Goal: Find specific page/section: Find specific page/section

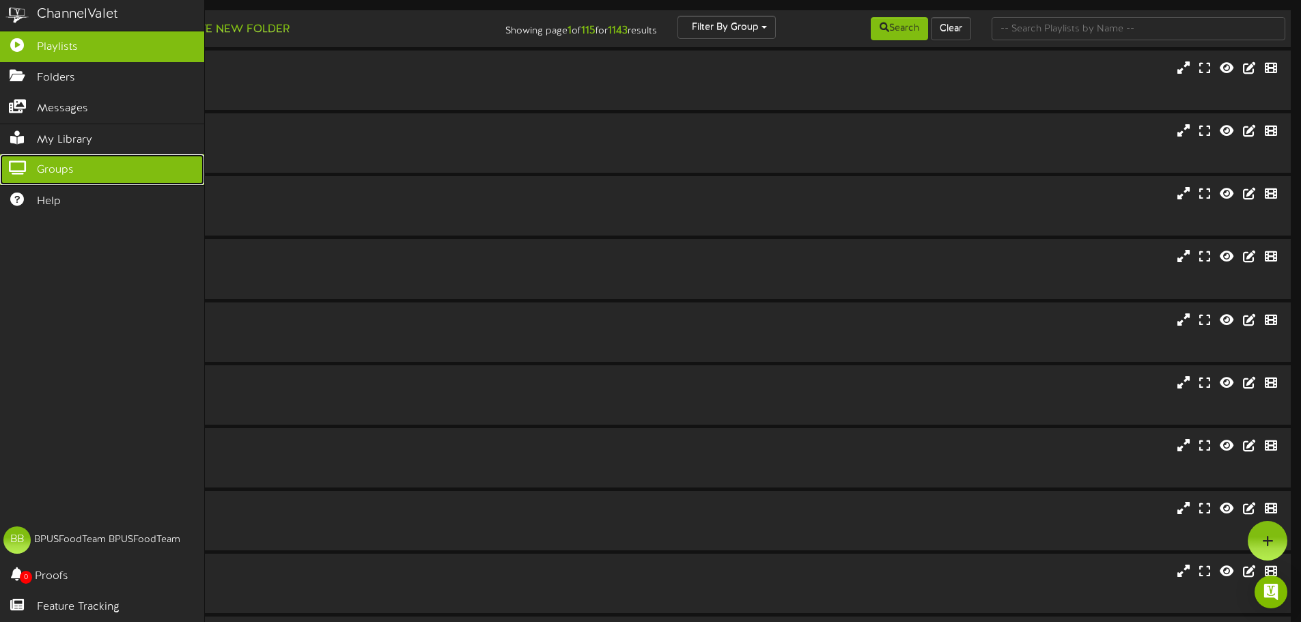
click at [27, 167] on icon at bounding box center [17, 166] width 34 height 10
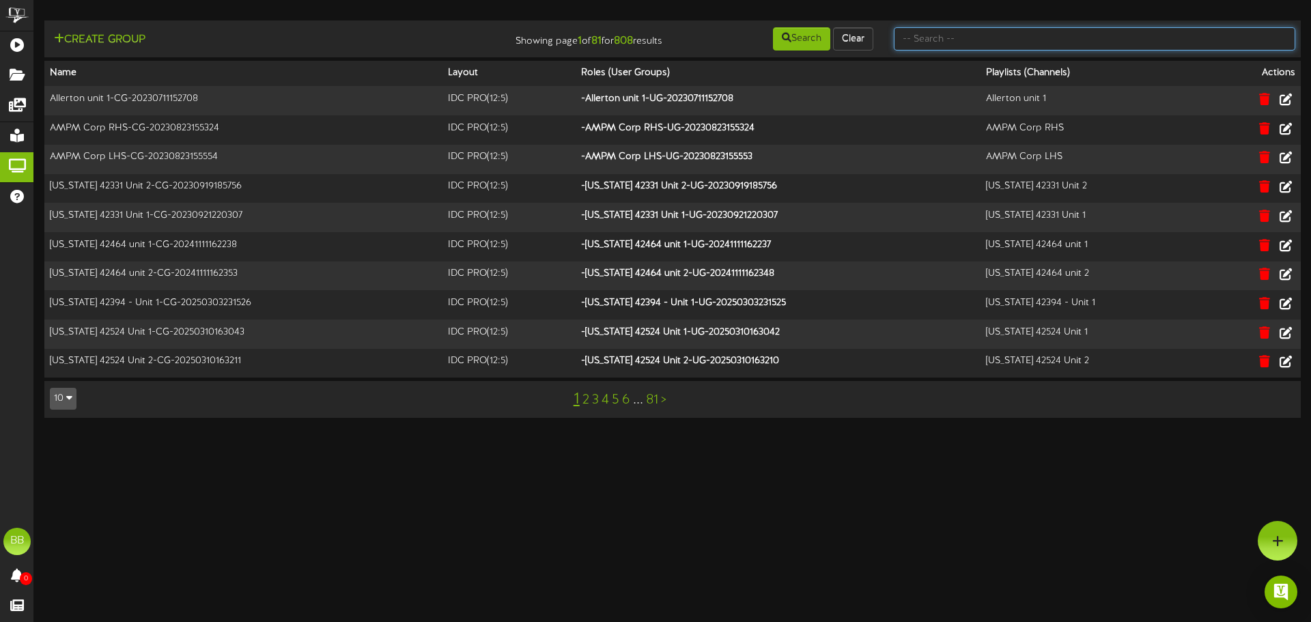
click at [975, 48] on input "text" at bounding box center [1095, 38] width 402 height 23
type input "tfc southern"
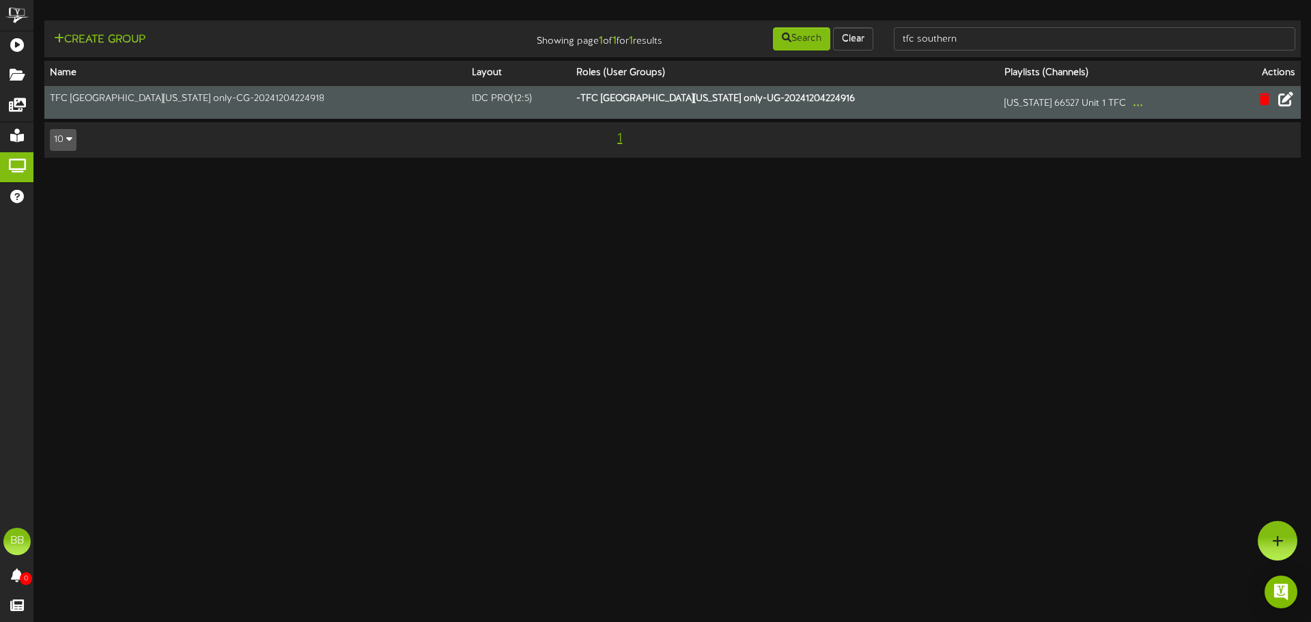
click at [1293, 98] on icon at bounding box center [1286, 99] width 15 height 15
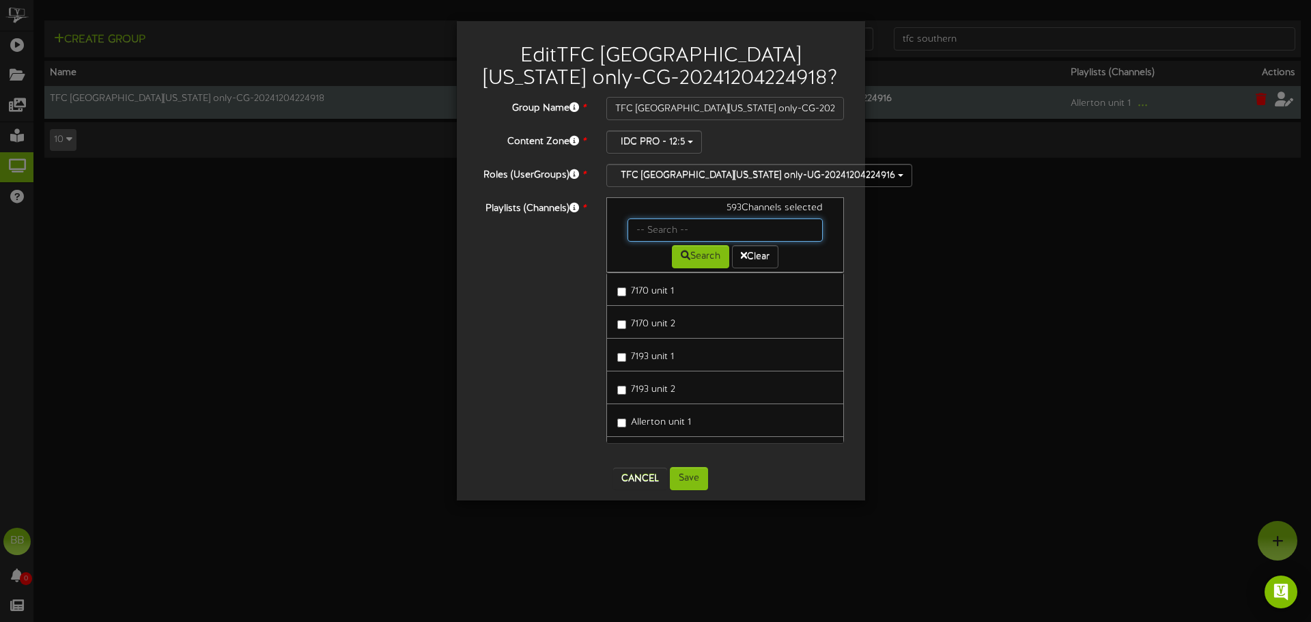
click at [711, 222] on input "text" at bounding box center [726, 230] width 196 height 23
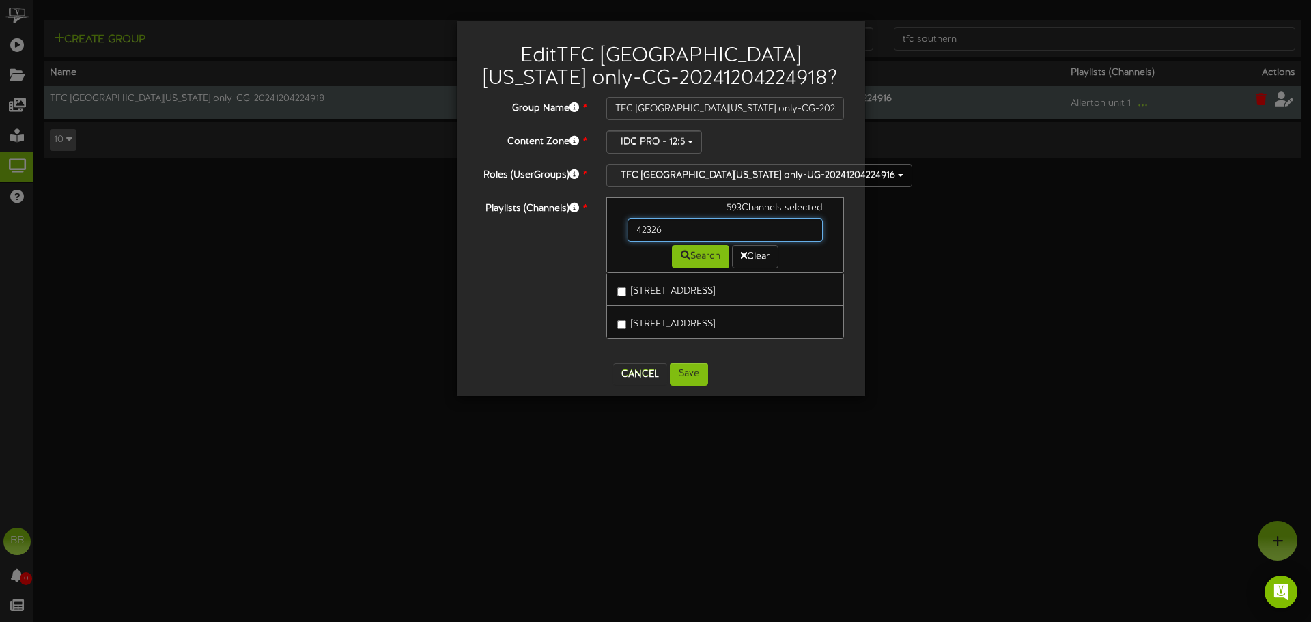
click at [711, 230] on input "42326" at bounding box center [726, 230] width 196 height 23
type input "4"
type input "42349"
click at [643, 377] on button "Cancel" at bounding box center [640, 374] width 54 height 22
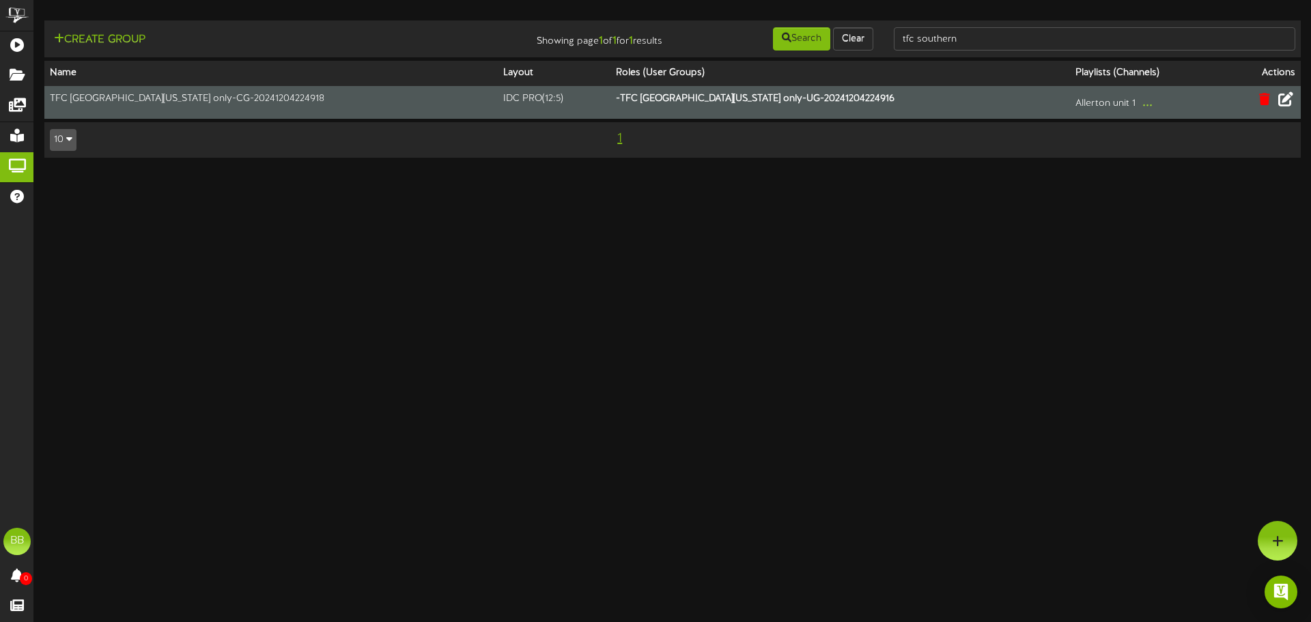
click at [540, 171] on html "ChannelValet Playlists Folders Messages My Library Groups Help BB BPUSFoodTeam …" at bounding box center [655, 85] width 1311 height 171
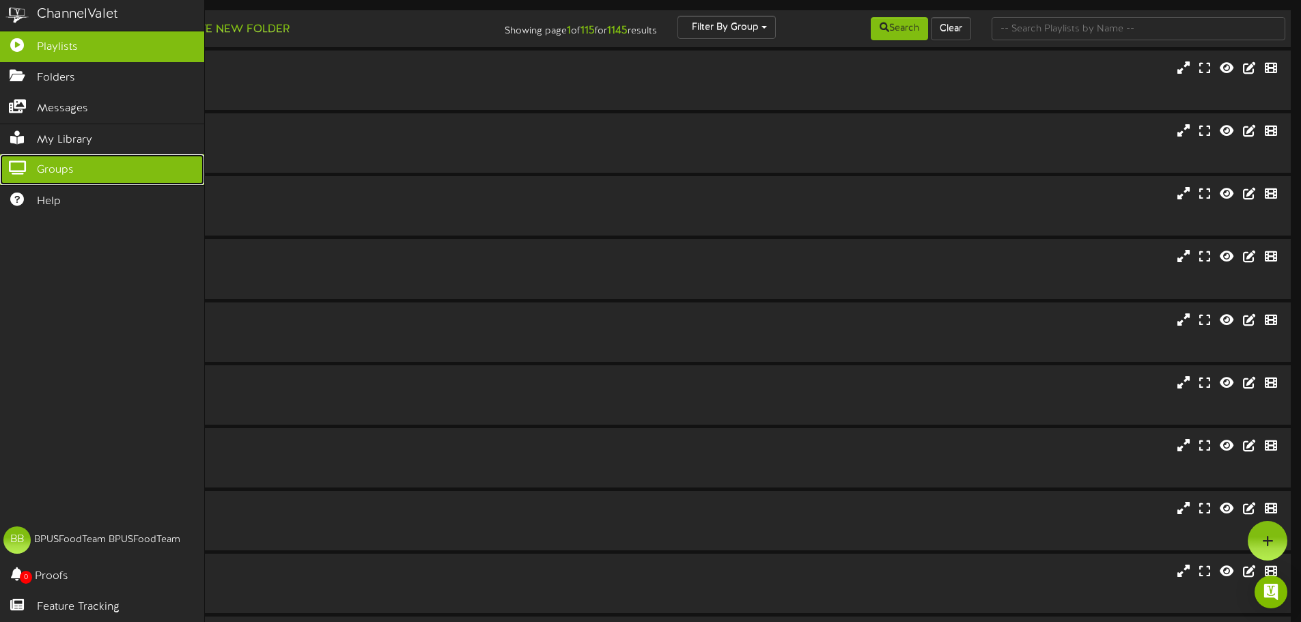
click at [19, 157] on link "Groups" at bounding box center [102, 169] width 204 height 31
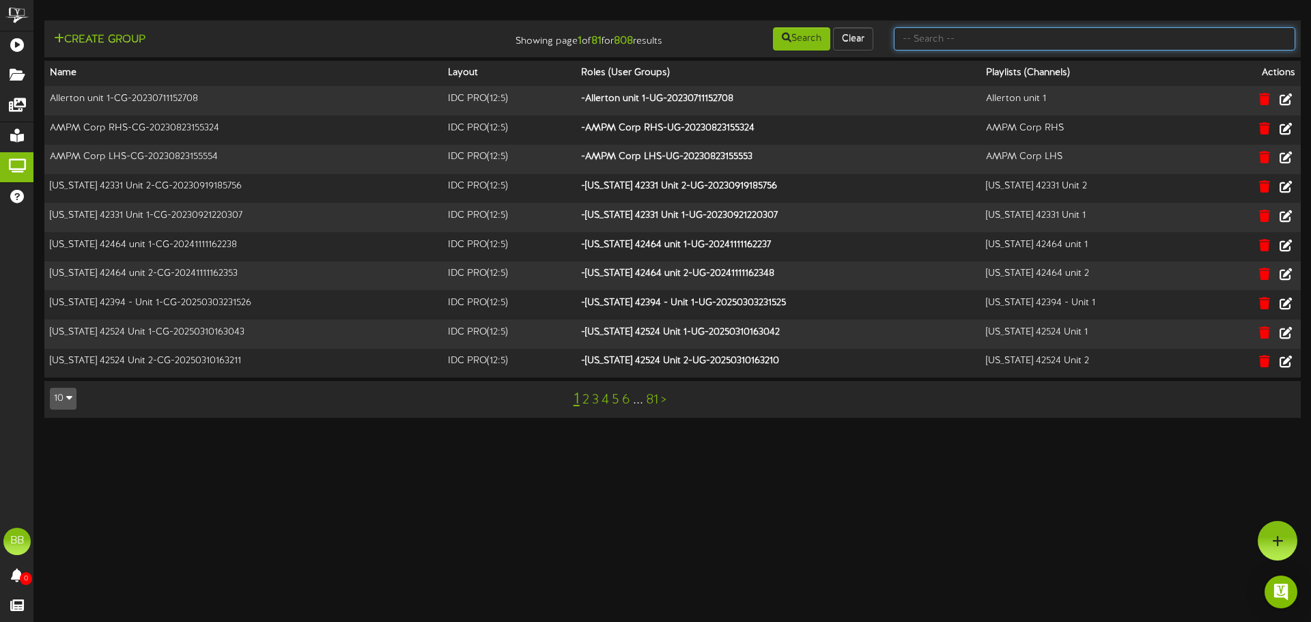
click at [1063, 37] on input "text" at bounding box center [1095, 38] width 402 height 23
type input "tfc southern"
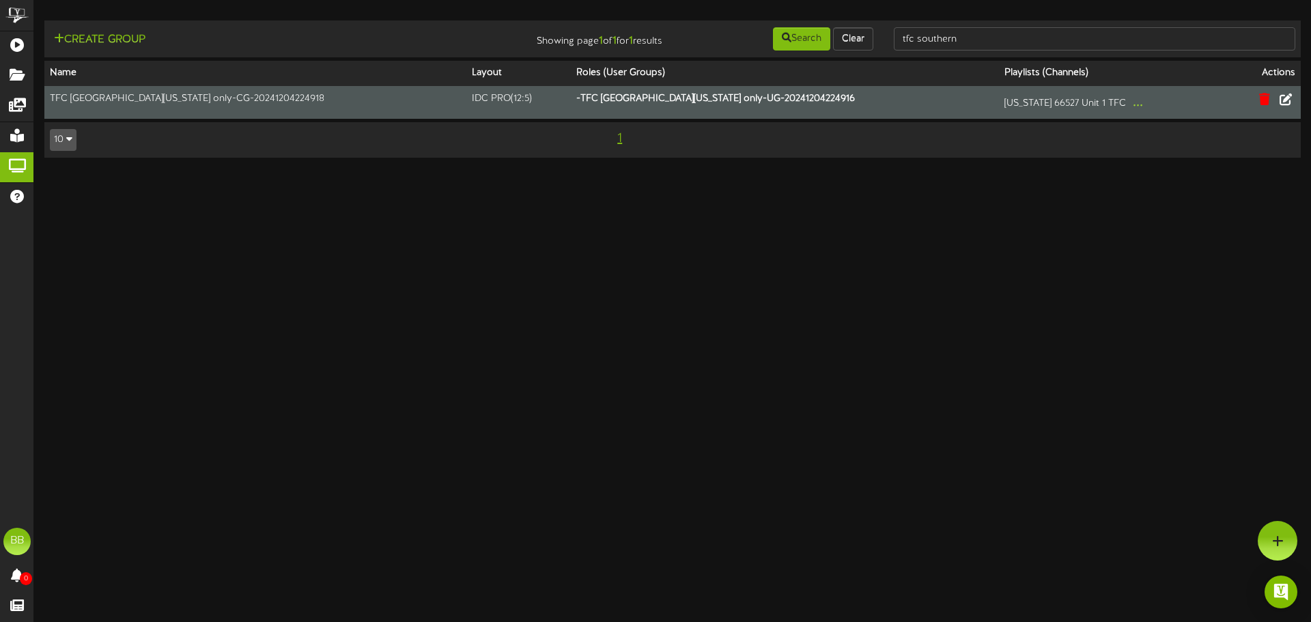
click at [1289, 110] on td at bounding box center [1264, 102] width 74 height 33
click at [1289, 107] on icon at bounding box center [1286, 99] width 15 height 15
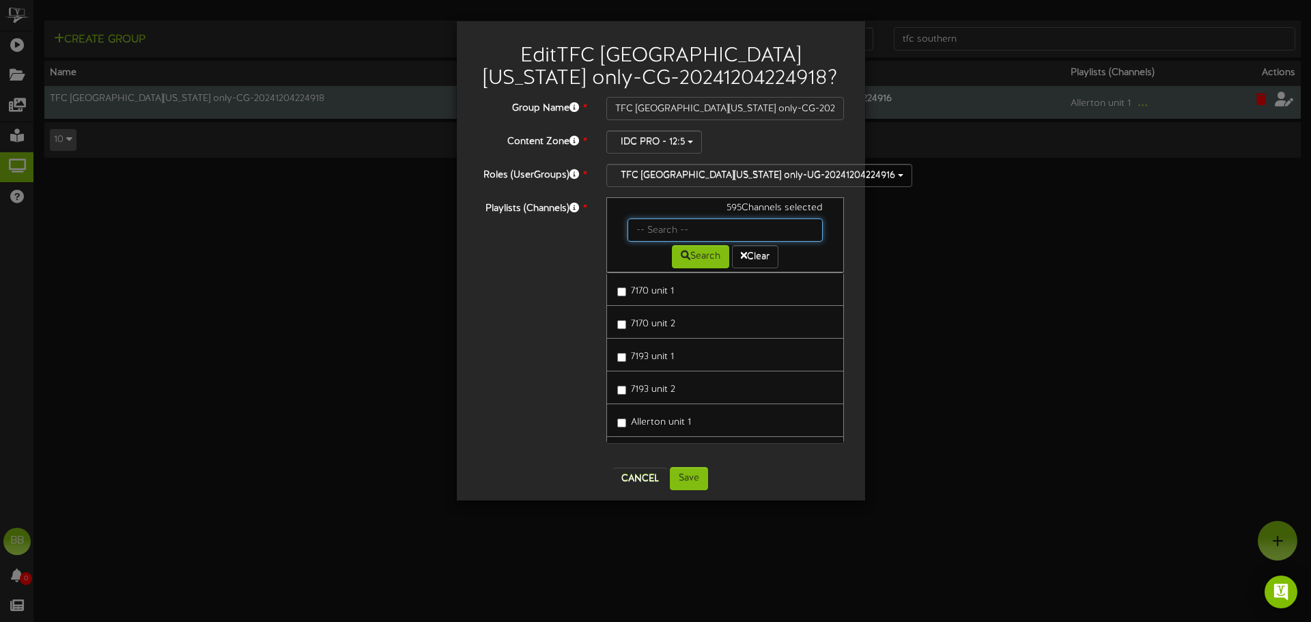
click at [673, 227] on input "text" at bounding box center [726, 230] width 196 height 23
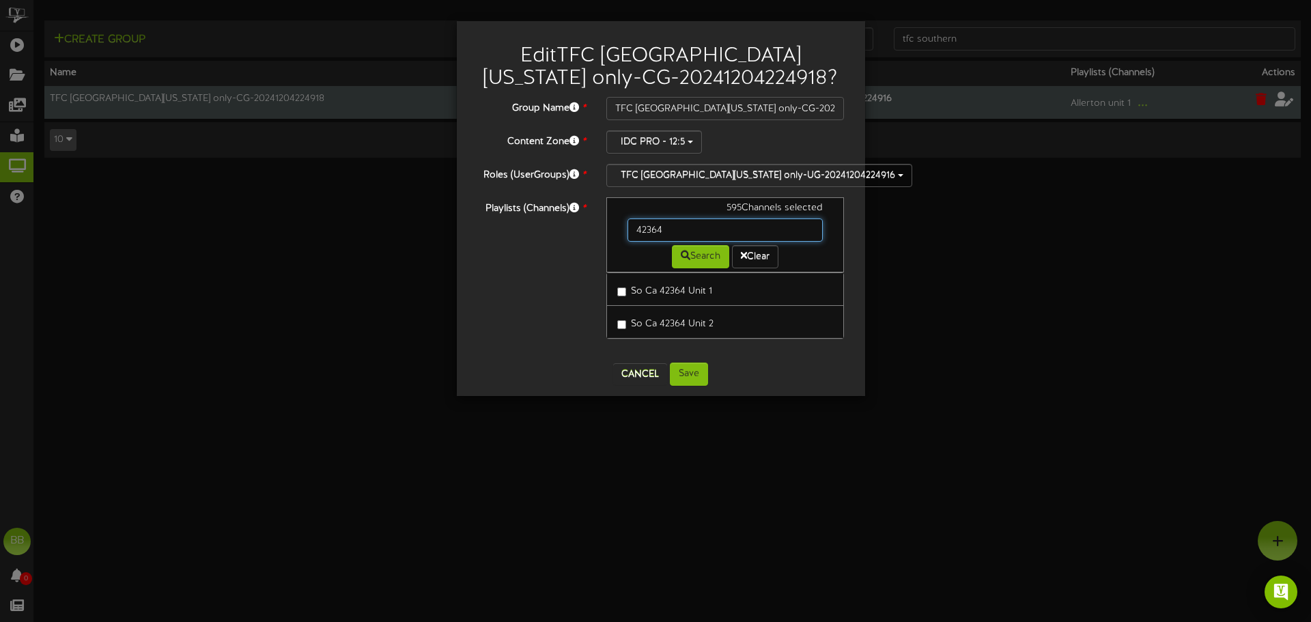
click at [673, 227] on input "42364" at bounding box center [726, 230] width 196 height 23
type input "4"
type input "42384"
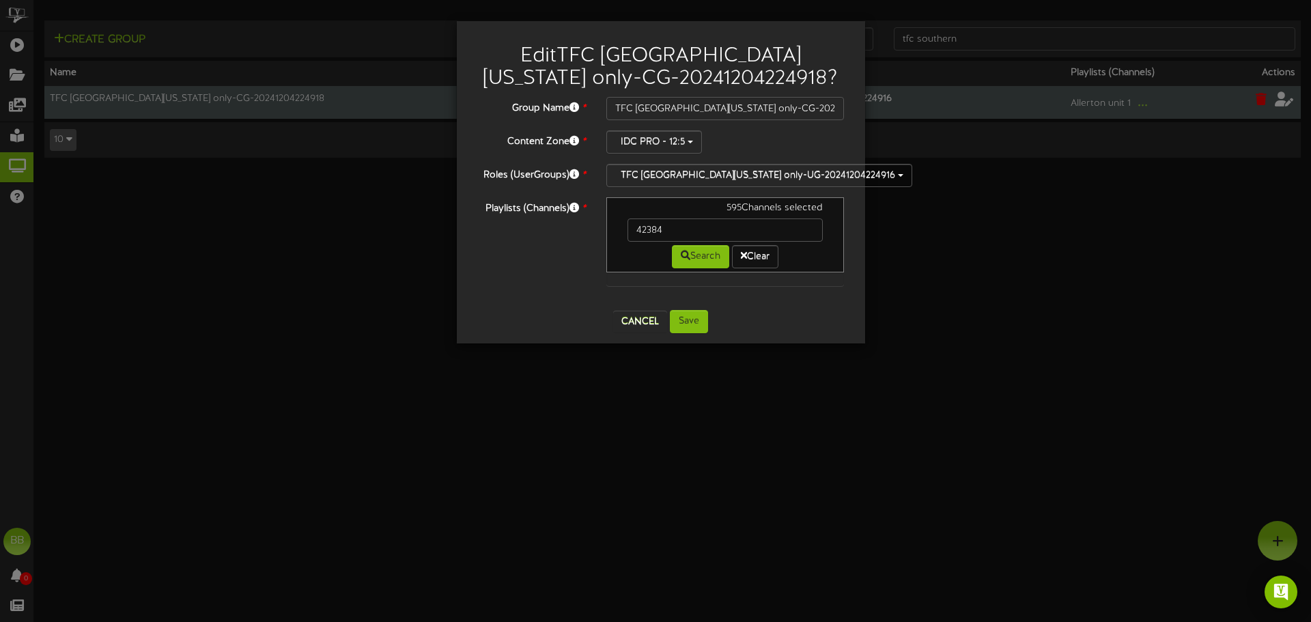
click at [707, 395] on div "Edit TFC Southern California only-CG-20241204224918 ? Group Name * TFC Southern…" at bounding box center [655, 311] width 1311 height 622
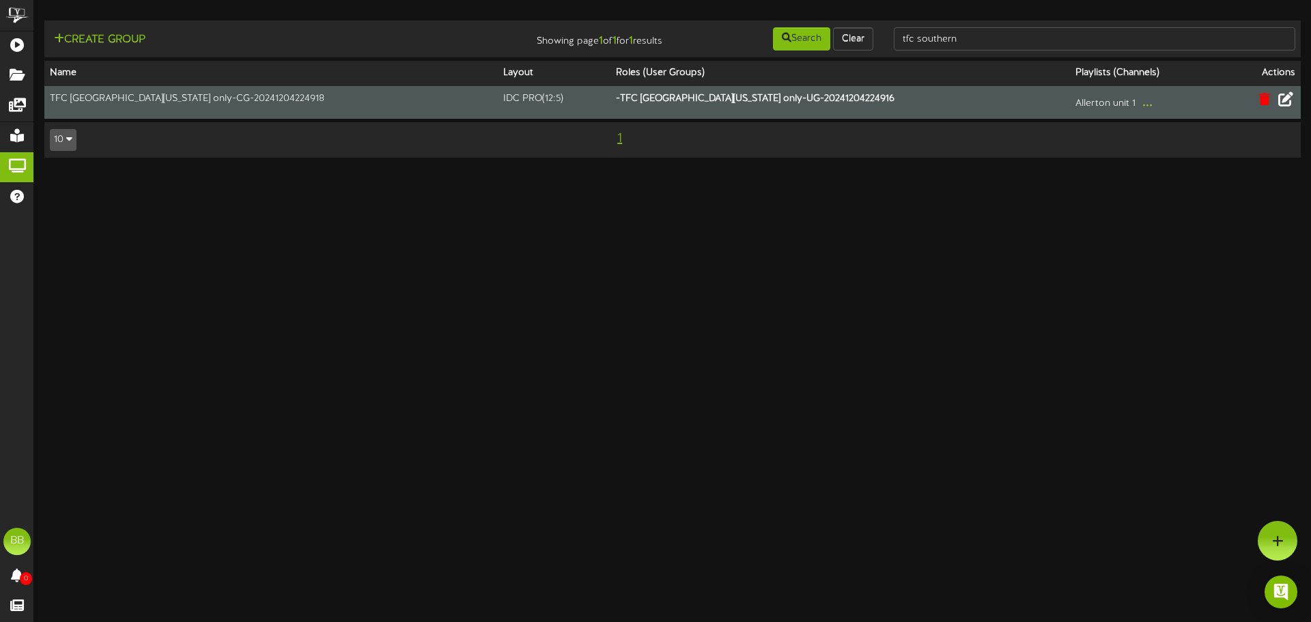
click at [648, 171] on html "ChannelValet Playlists Folders Messages My Library Groups Help BB BPUSFoodTeam …" at bounding box center [655, 85] width 1311 height 171
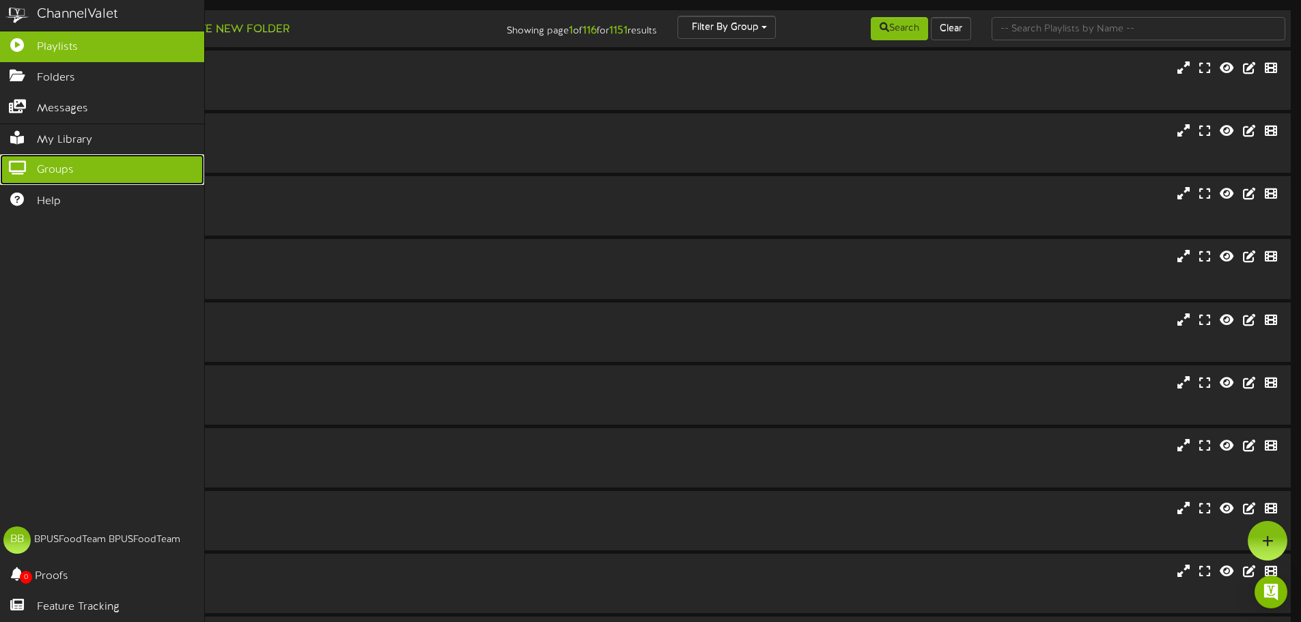
click at [20, 162] on icon at bounding box center [17, 166] width 34 height 10
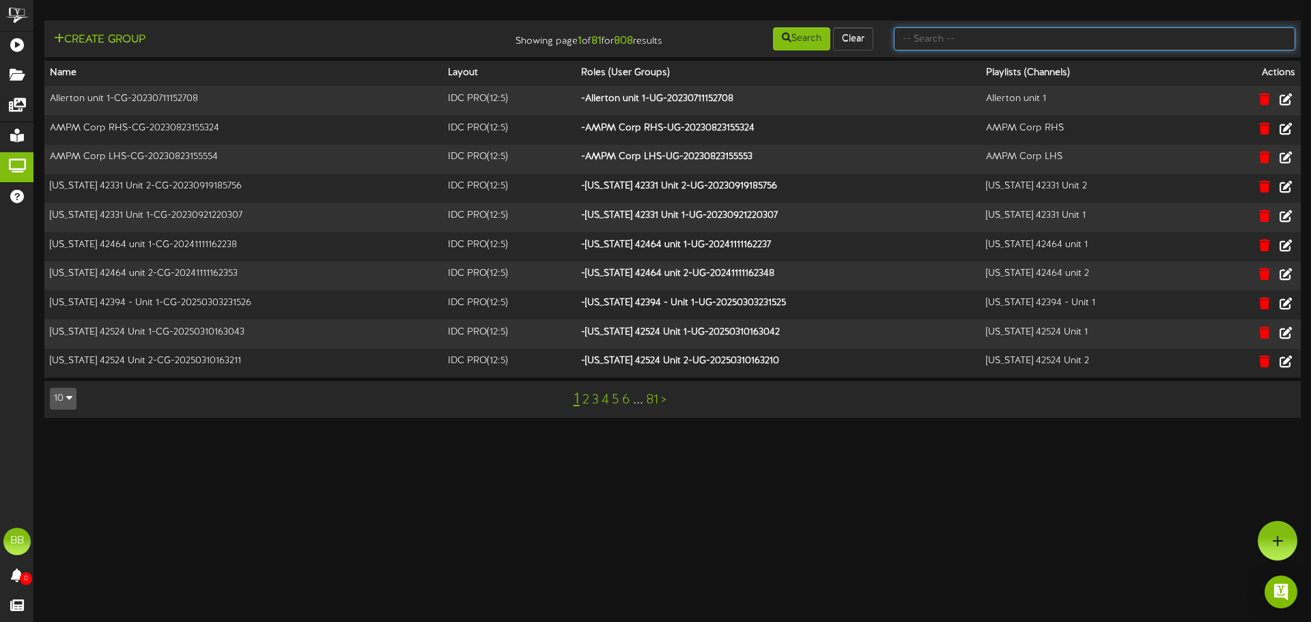
click at [1027, 45] on input "text" at bounding box center [1095, 38] width 402 height 23
type input "tfc southern"
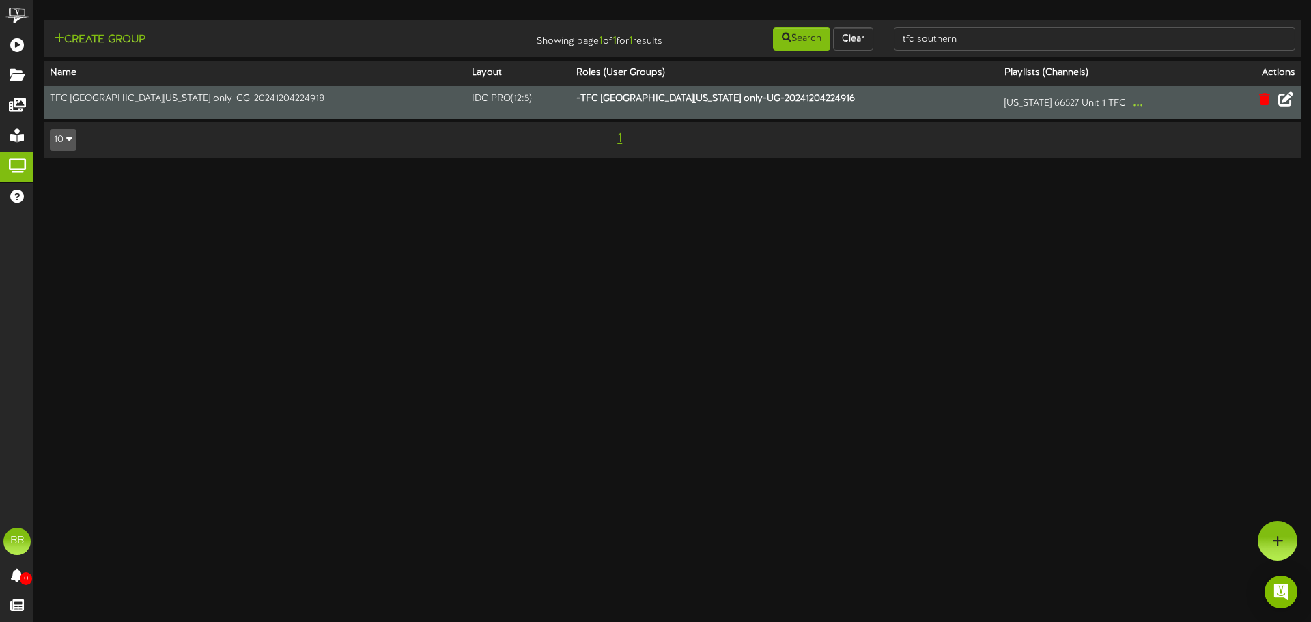
click at [1290, 100] on icon at bounding box center [1286, 99] width 15 height 15
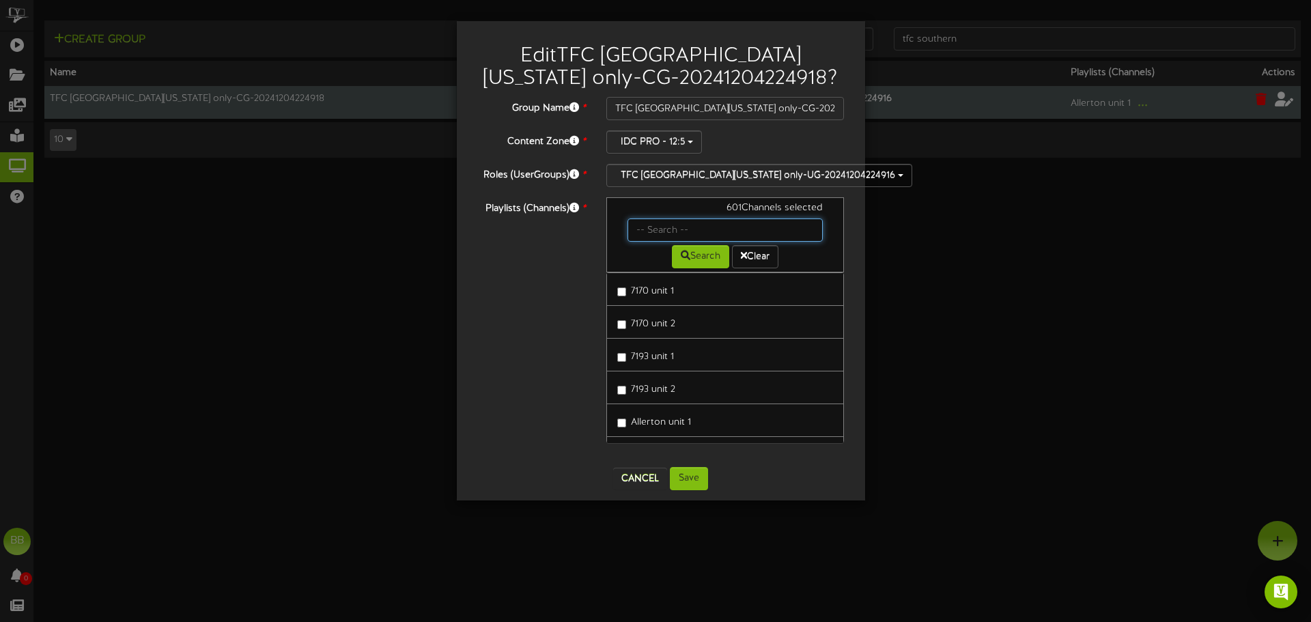
click at [738, 234] on input "text" at bounding box center [726, 230] width 196 height 23
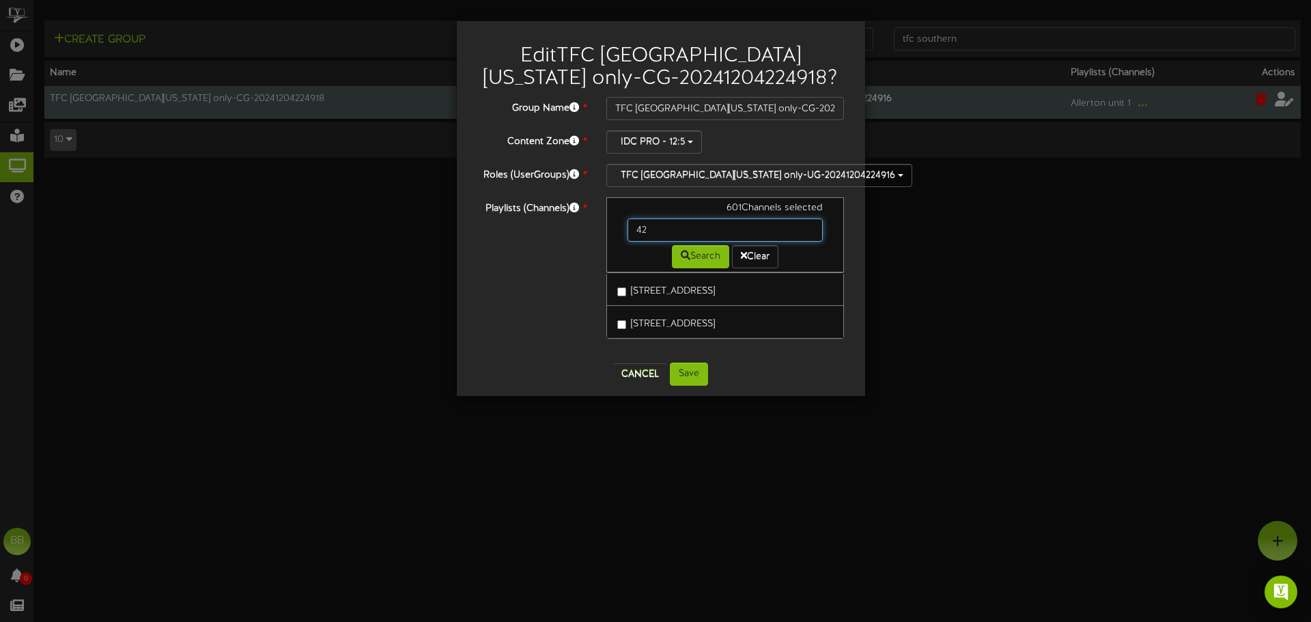
type input "4"
type input "42397"
click at [632, 374] on button "Cancel" at bounding box center [640, 374] width 54 height 22
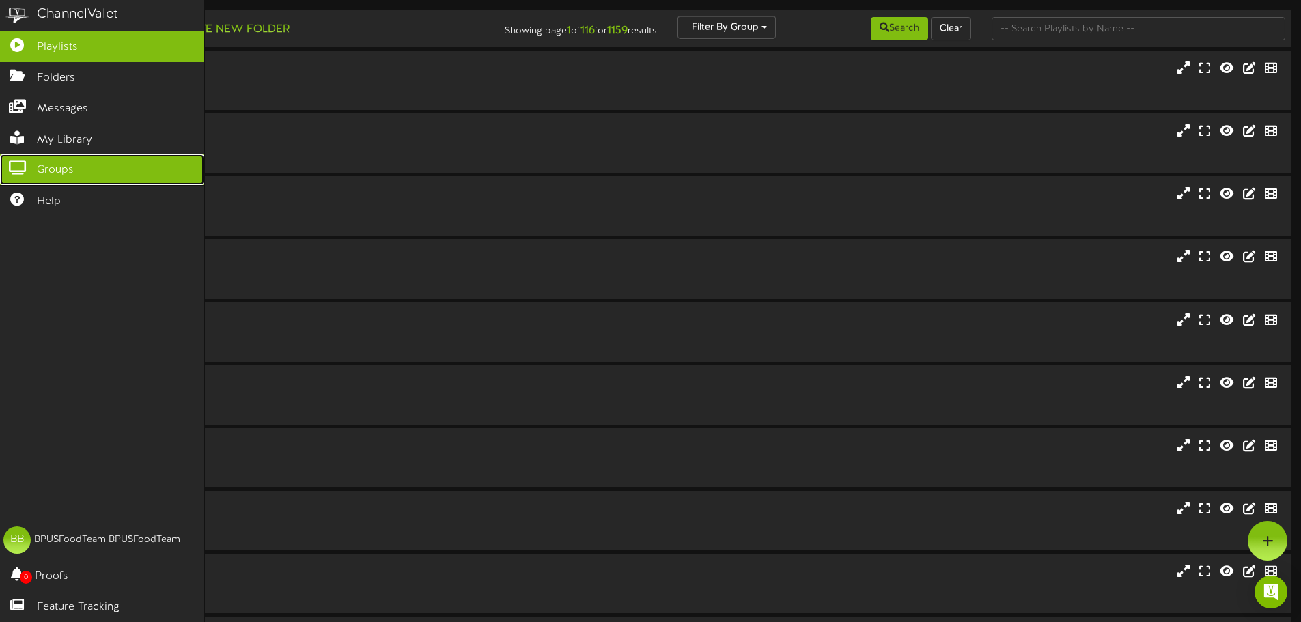
click at [18, 165] on icon at bounding box center [17, 166] width 34 height 10
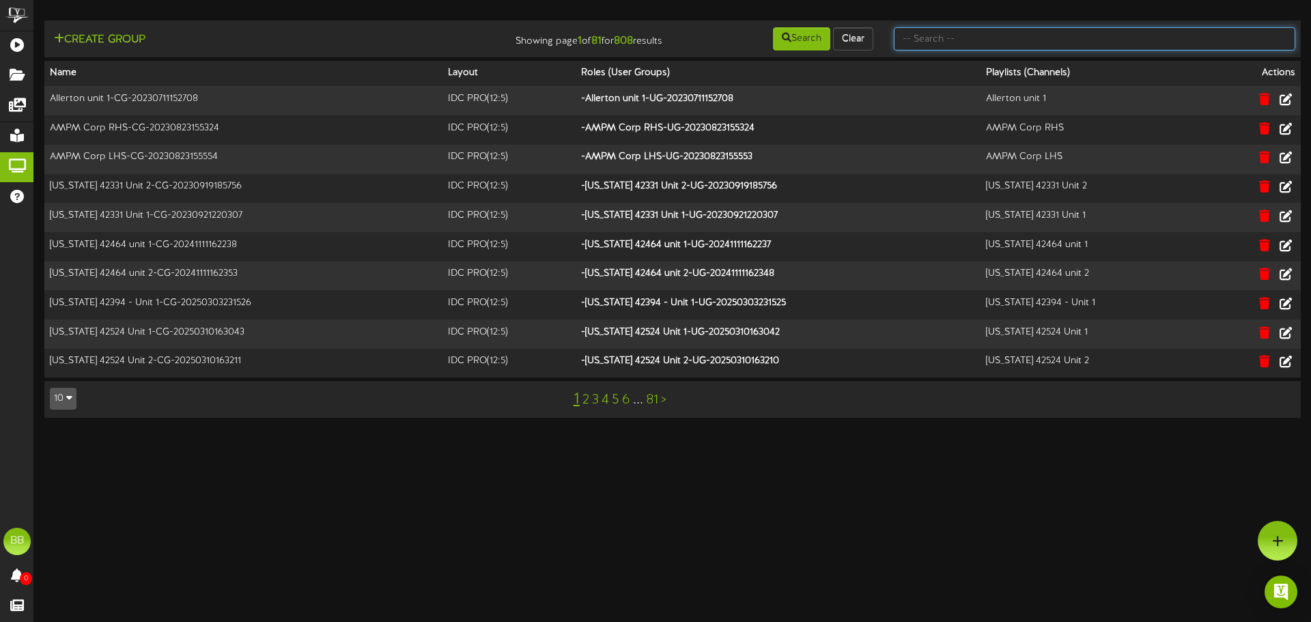
click at [1107, 40] on input "text" at bounding box center [1095, 38] width 402 height 23
type input "tfc southern"
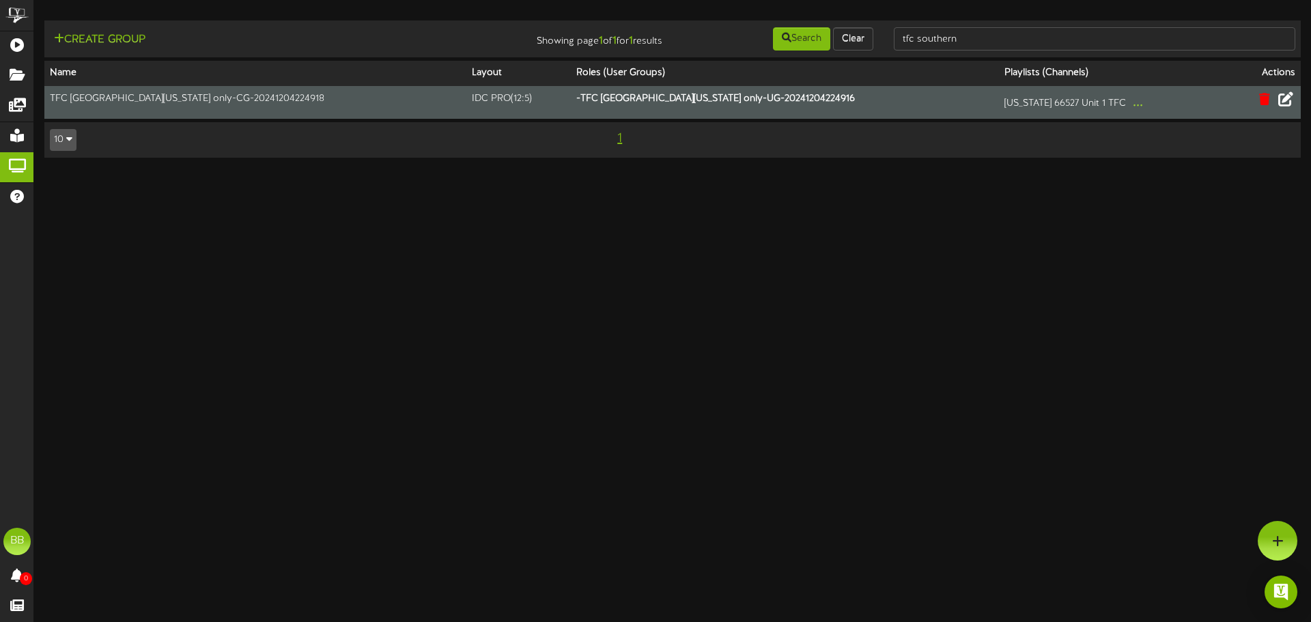
click at [1289, 99] on icon at bounding box center [1286, 99] width 15 height 15
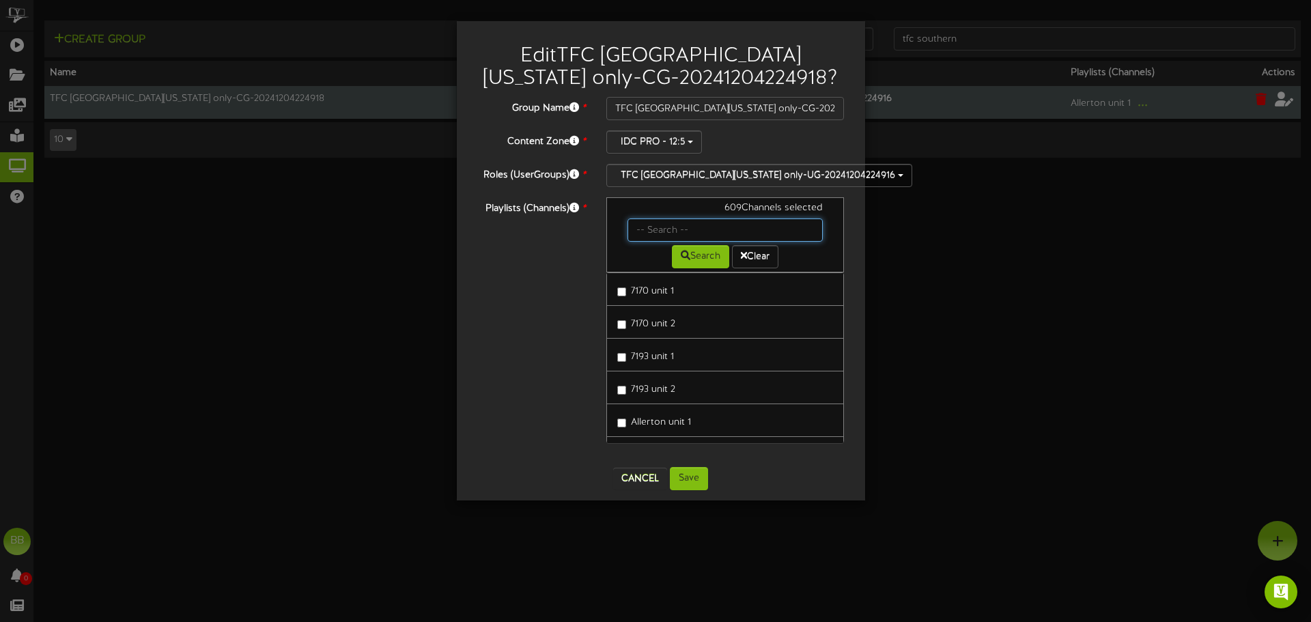
click at [667, 219] on input "text" at bounding box center [726, 230] width 196 height 23
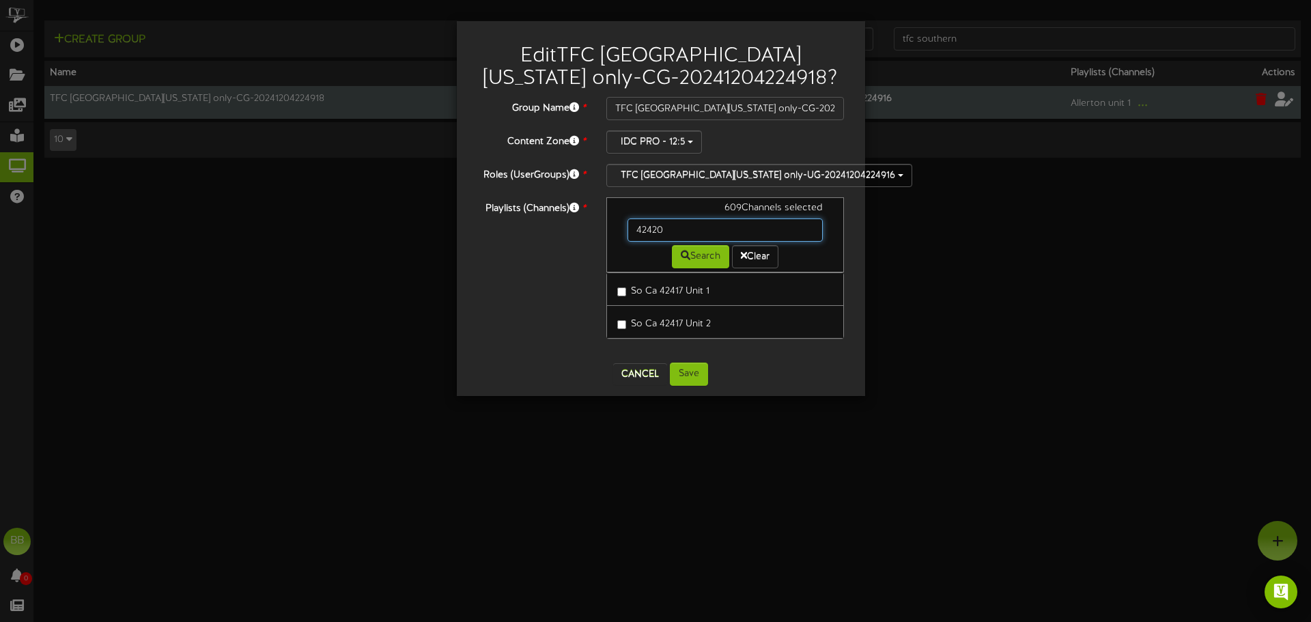
type input "42420"
click at [633, 380] on button "Cancel" at bounding box center [640, 374] width 54 height 22
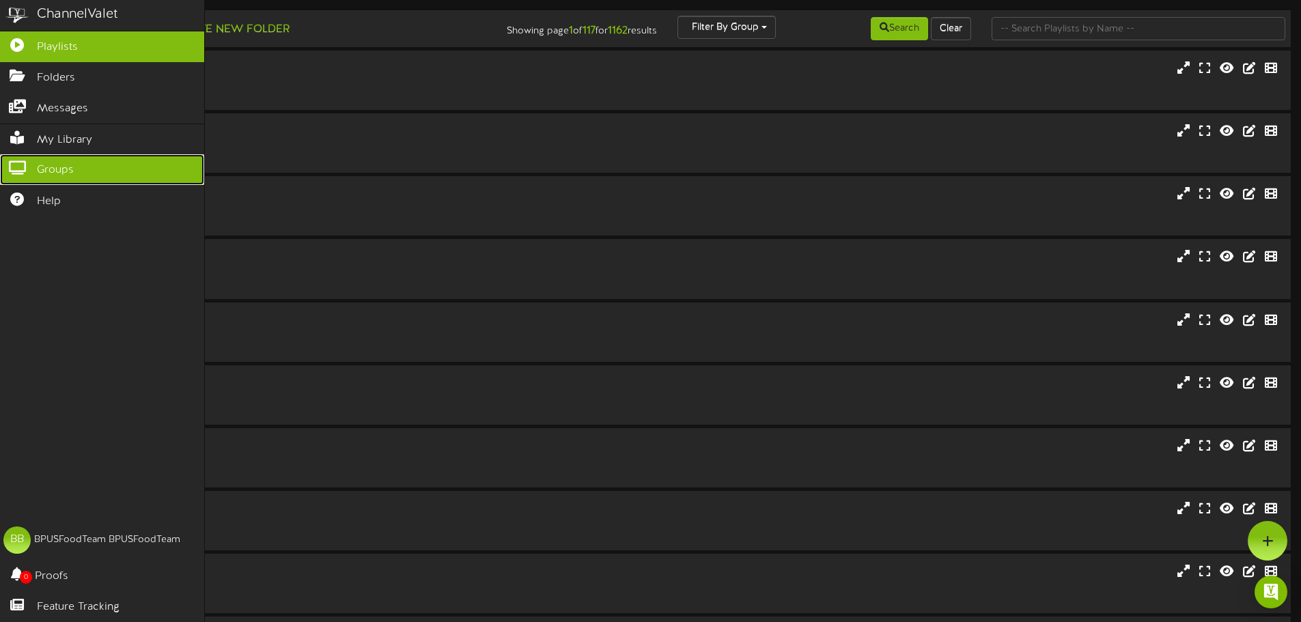
click at [22, 161] on icon at bounding box center [17, 166] width 34 height 10
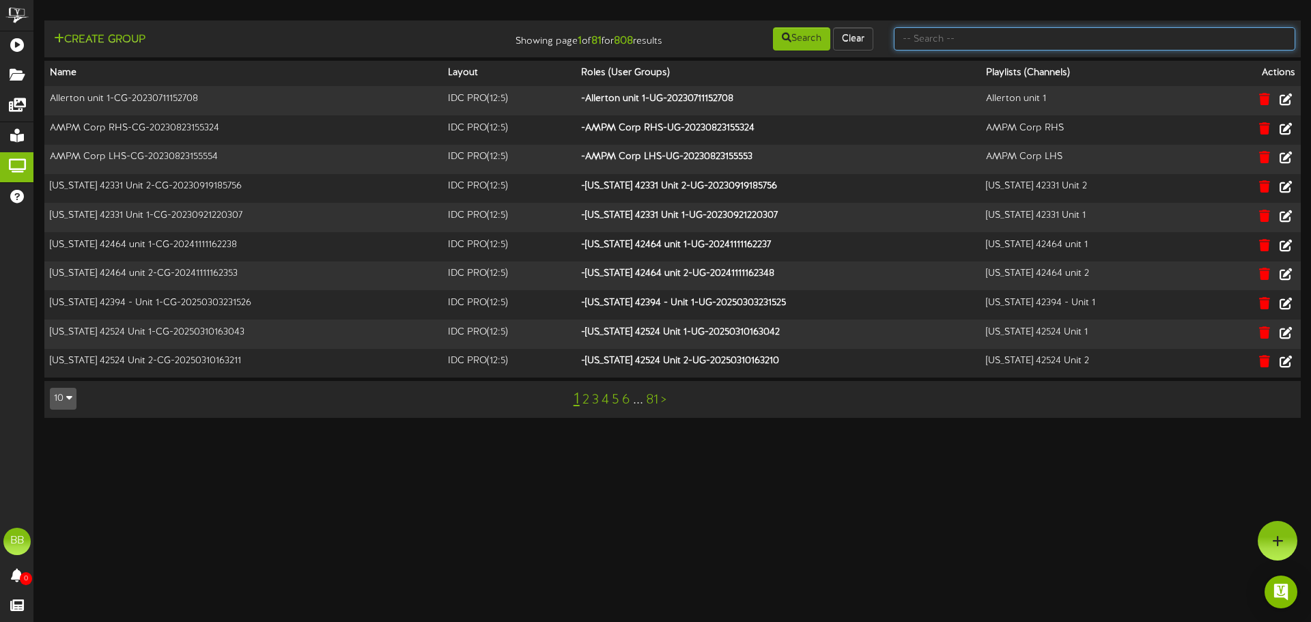
click at [1099, 40] on input "text" at bounding box center [1095, 38] width 402 height 23
type input "tfc southern"
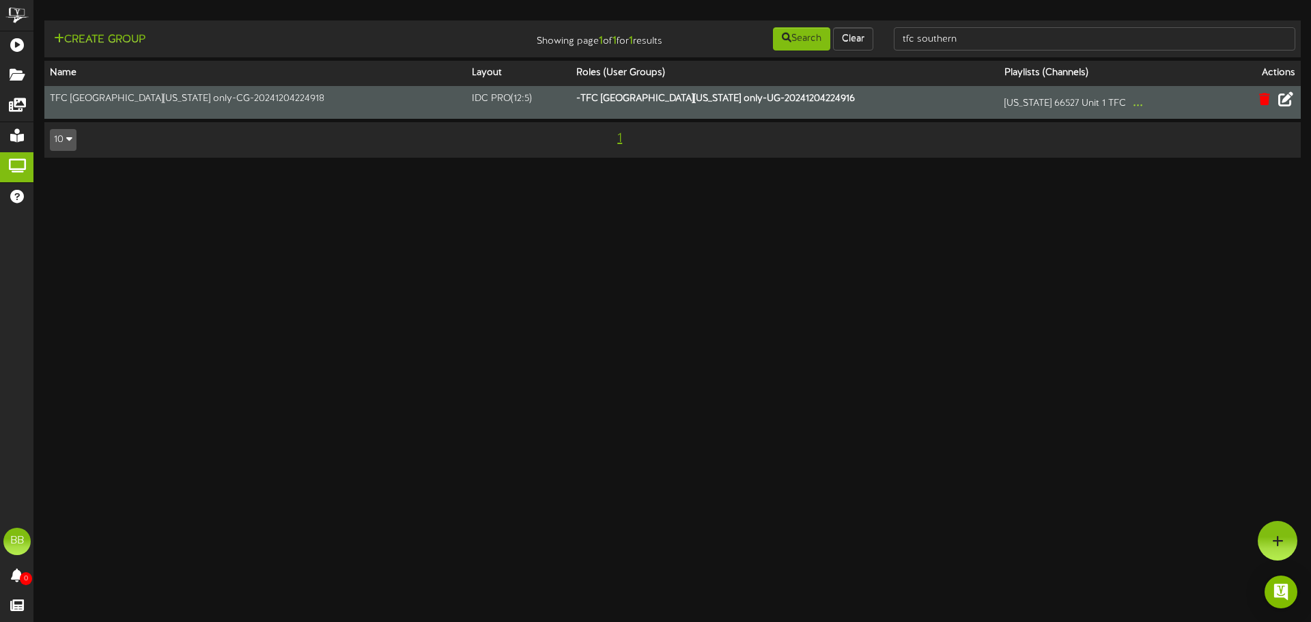
click at [1281, 100] on icon at bounding box center [1286, 99] width 15 height 15
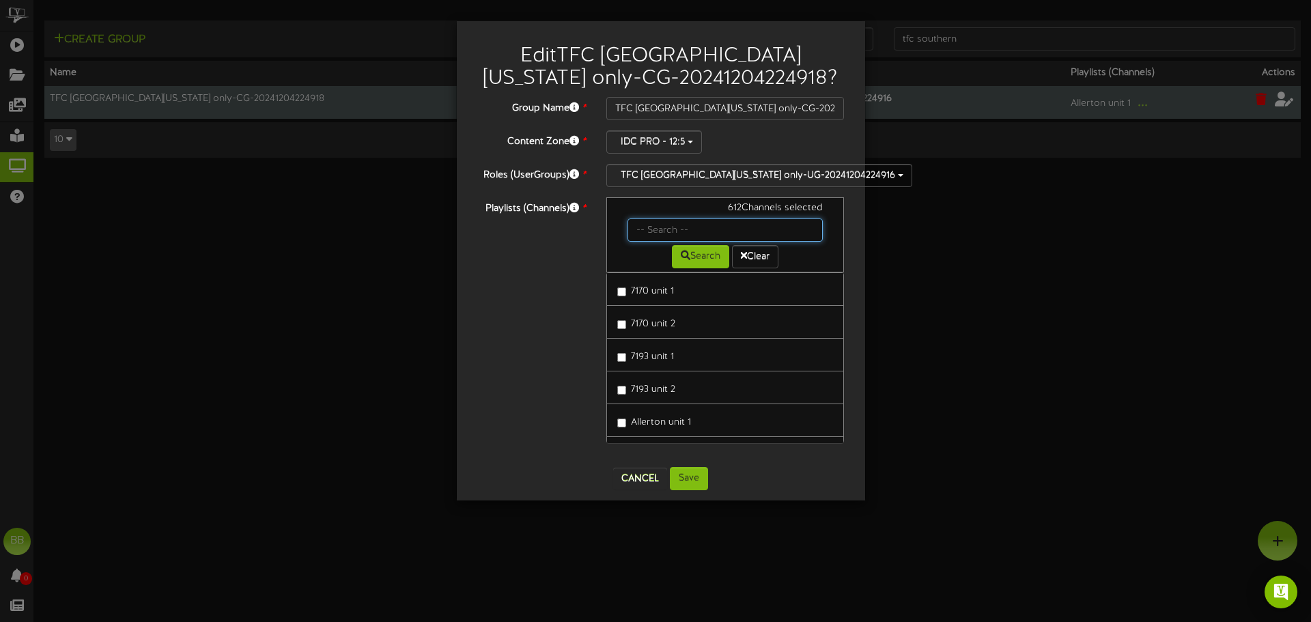
click at [683, 227] on input "text" at bounding box center [726, 230] width 196 height 23
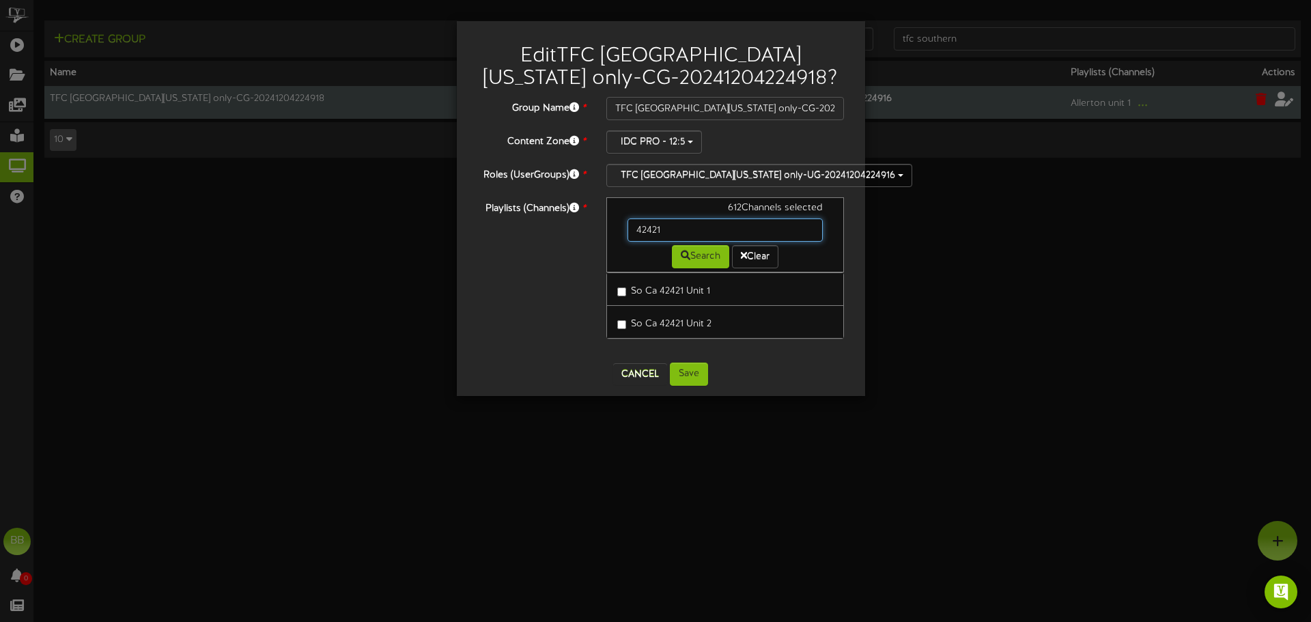
click at [683, 227] on input "42421" at bounding box center [726, 230] width 196 height 23
type input "42435"
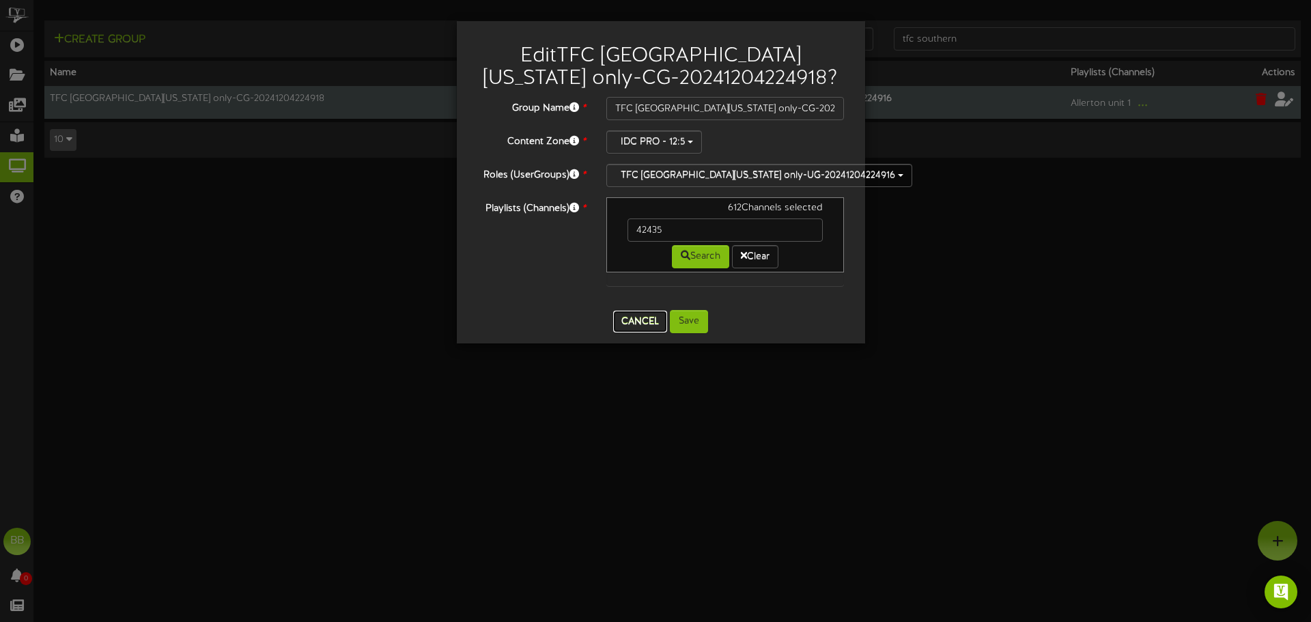
click at [655, 326] on button "Cancel" at bounding box center [640, 322] width 54 height 22
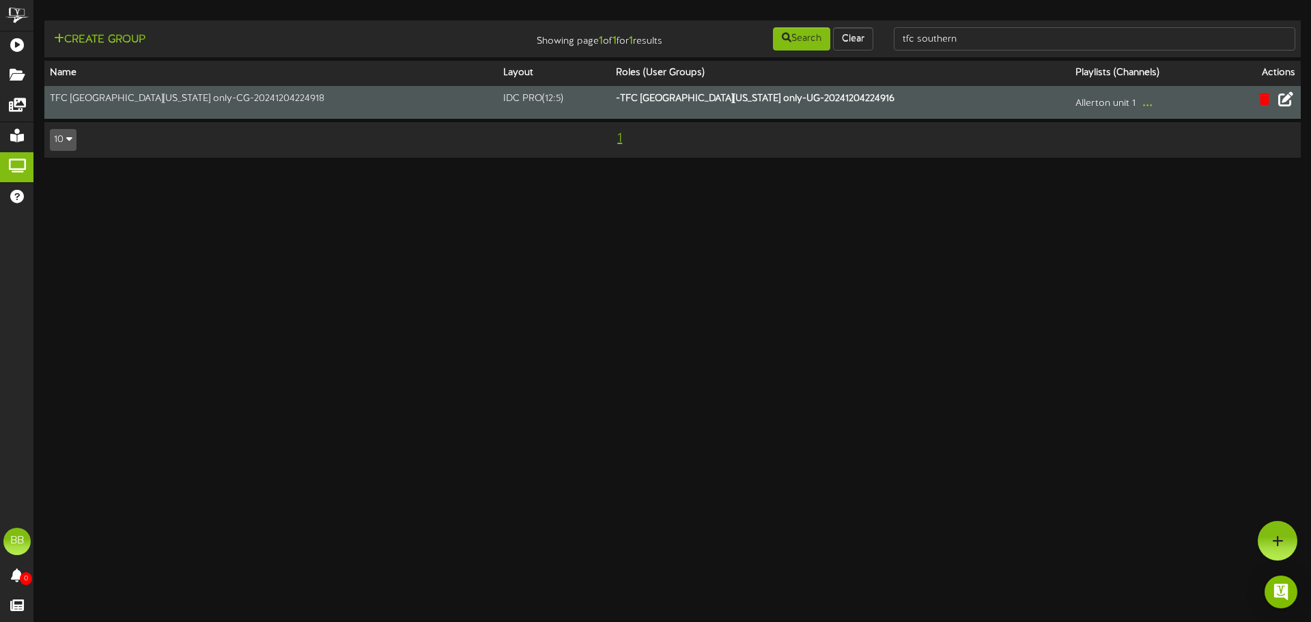
click at [1290, 100] on icon at bounding box center [1286, 99] width 15 height 15
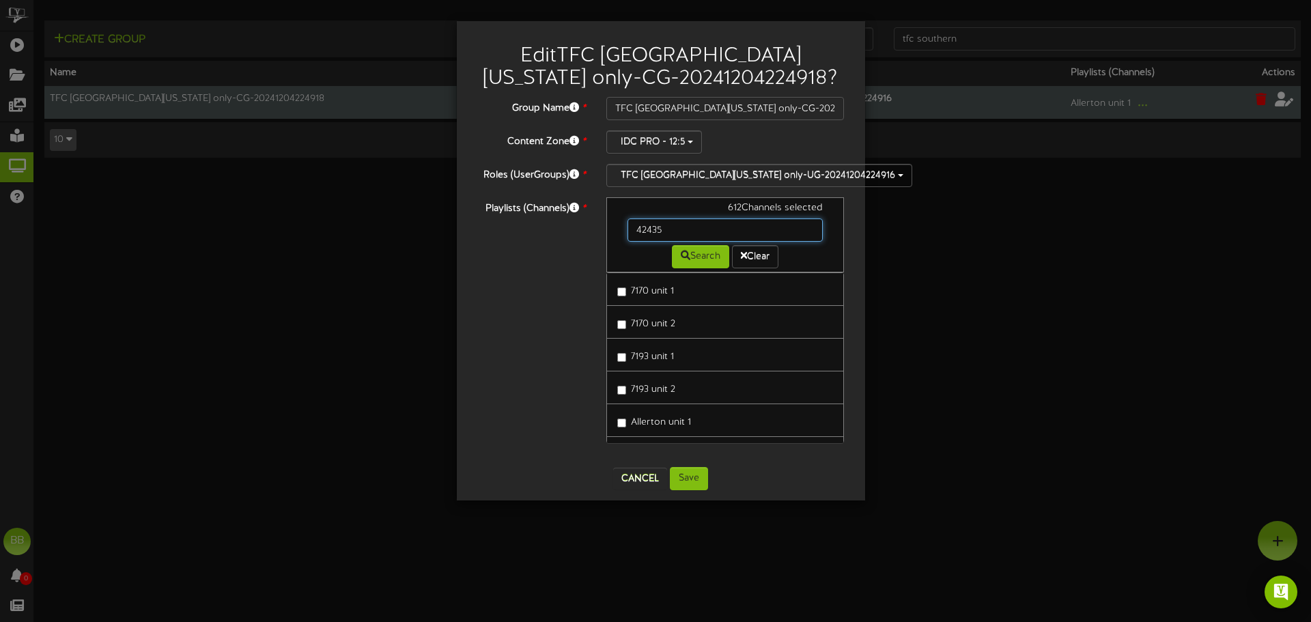
drag, startPoint x: 684, startPoint y: 226, endPoint x: 560, endPoint y: 219, distance: 124.5
click at [560, 219] on div "Playlists (Channels) * 612 Channels selected 42435 Search Clear 7170 unit 1 717…" at bounding box center [661, 327] width 388 height 260
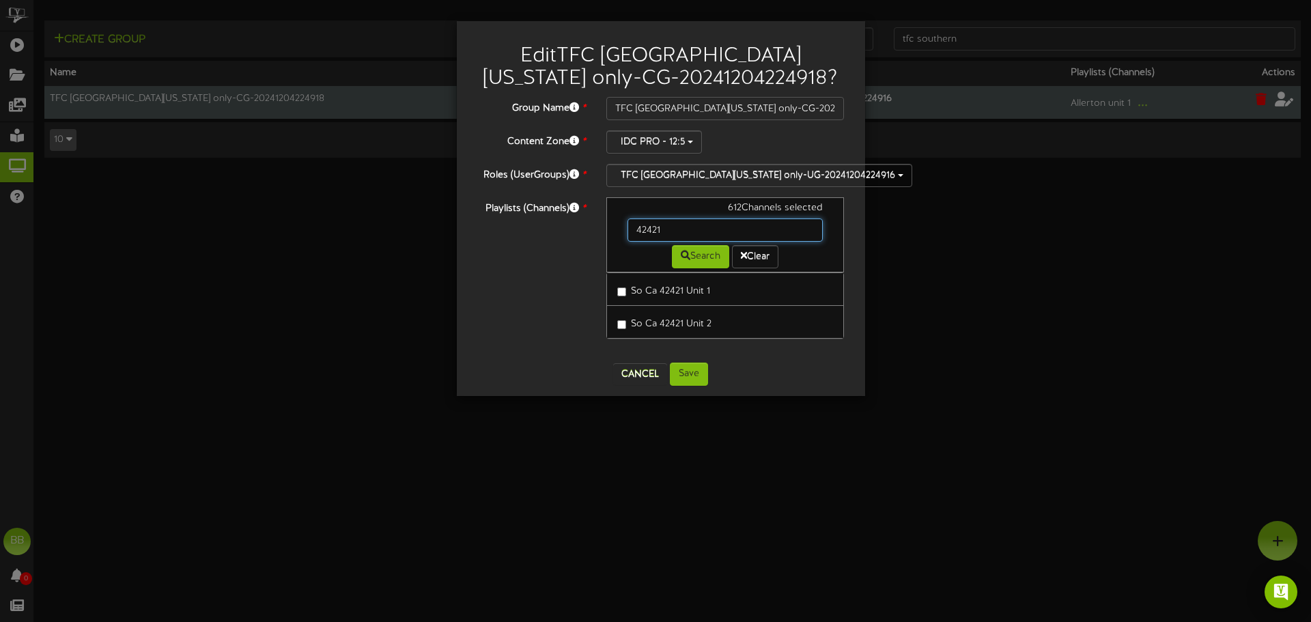
click at [699, 234] on input "42421" at bounding box center [726, 230] width 196 height 23
type input "42425"
click at [639, 379] on button "Cancel" at bounding box center [640, 374] width 54 height 22
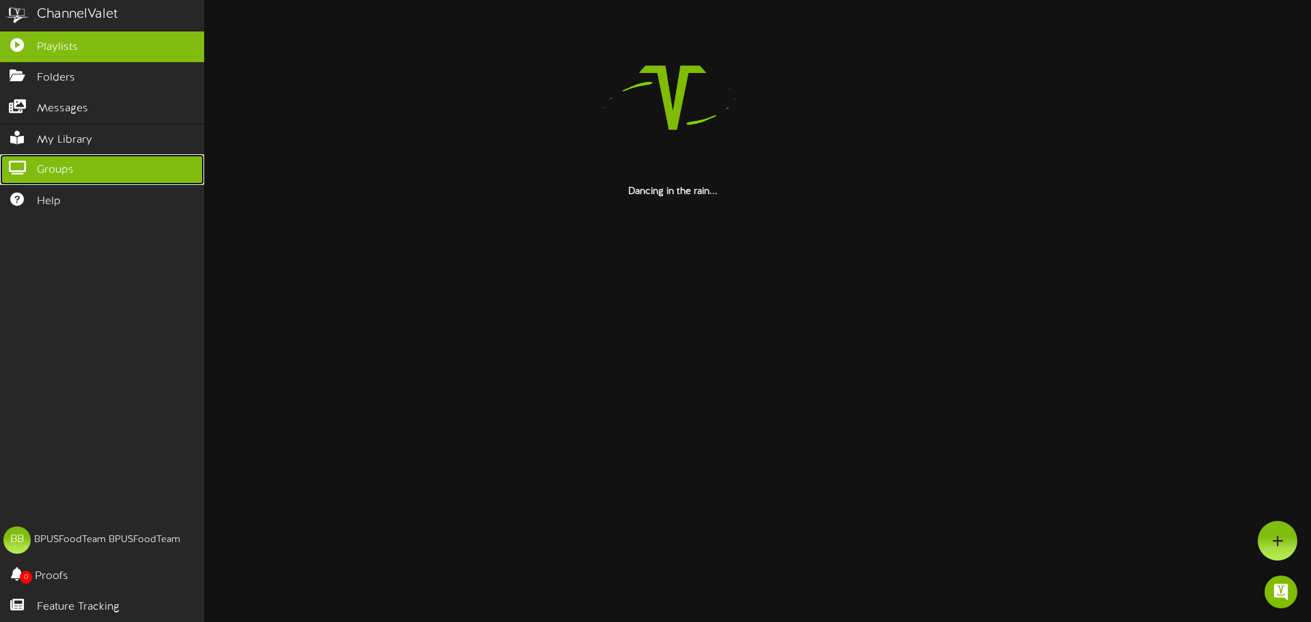
click at [18, 163] on icon at bounding box center [17, 166] width 34 height 10
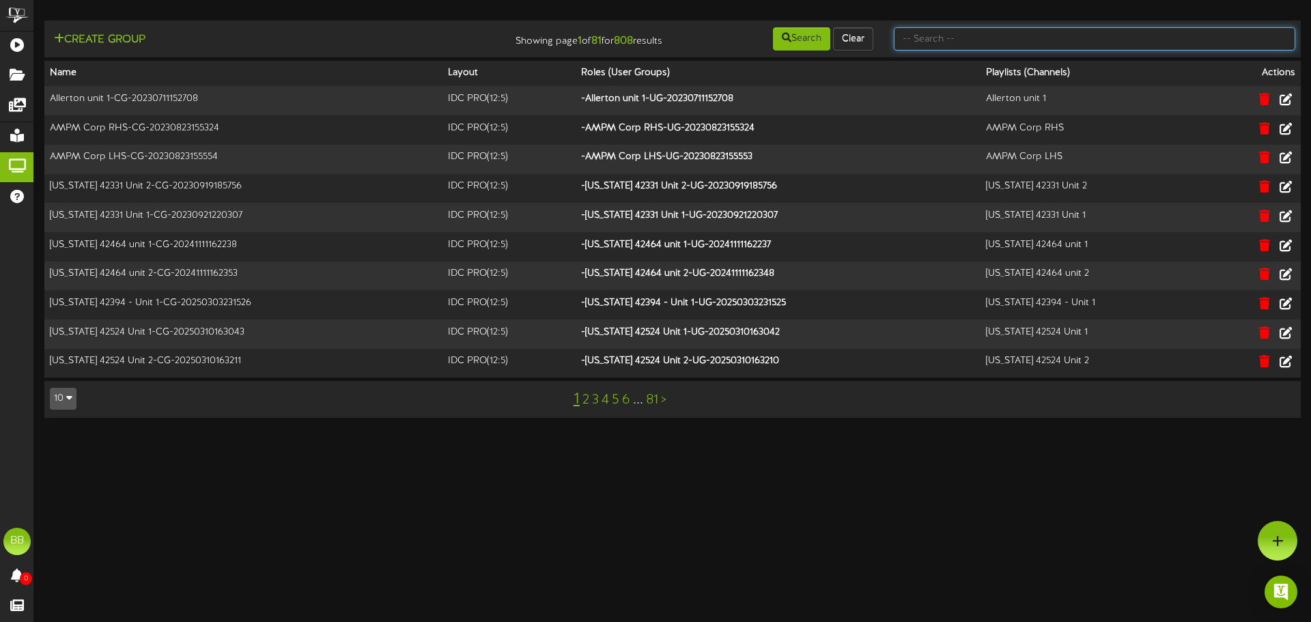
click at [1066, 44] on input "text" at bounding box center [1095, 38] width 402 height 23
type input "tfc southern"
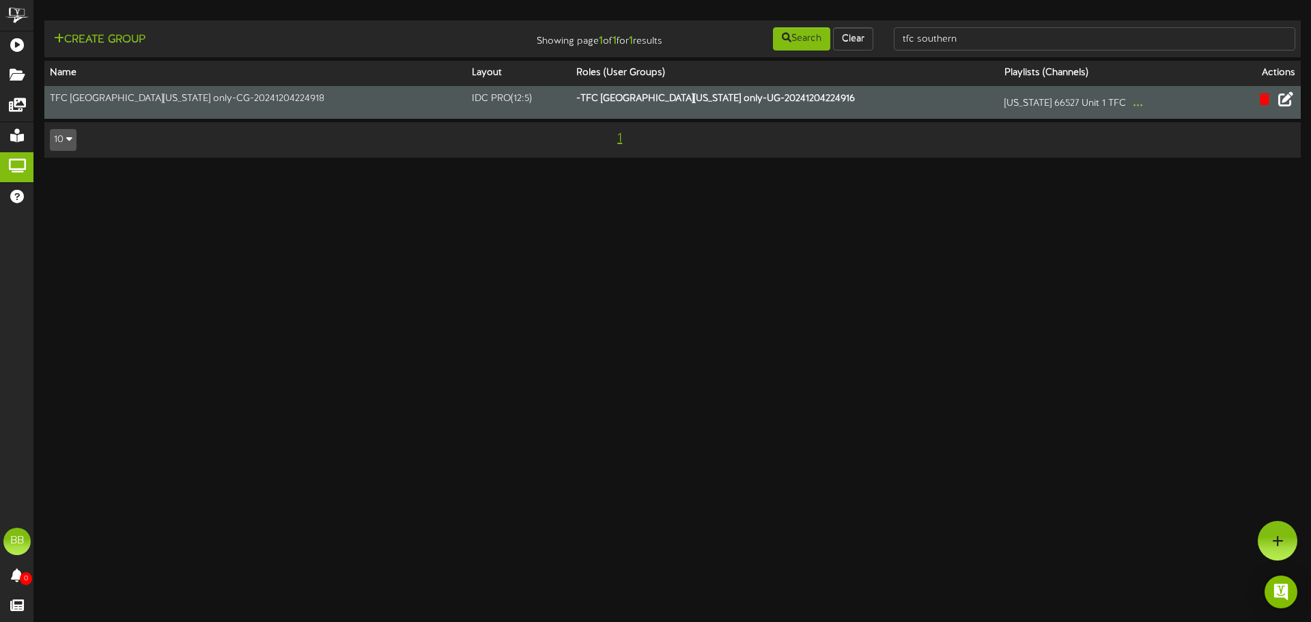
click at [1293, 105] on icon at bounding box center [1286, 99] width 15 height 15
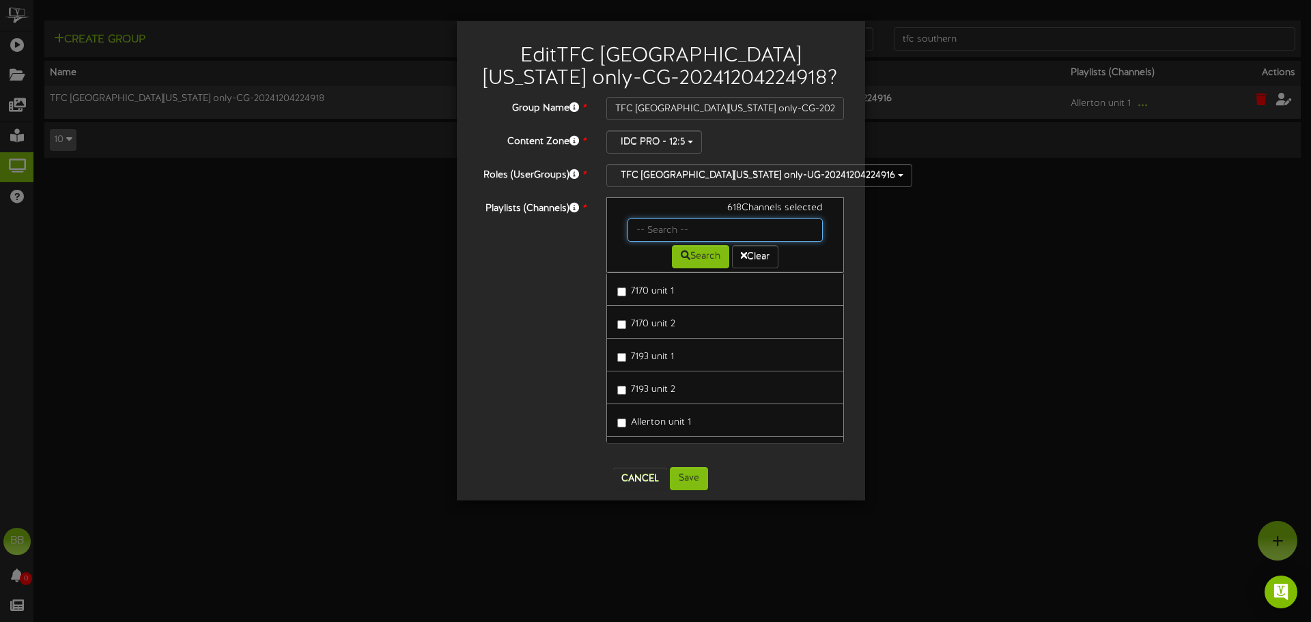
click at [695, 235] on input "text" at bounding box center [726, 230] width 196 height 23
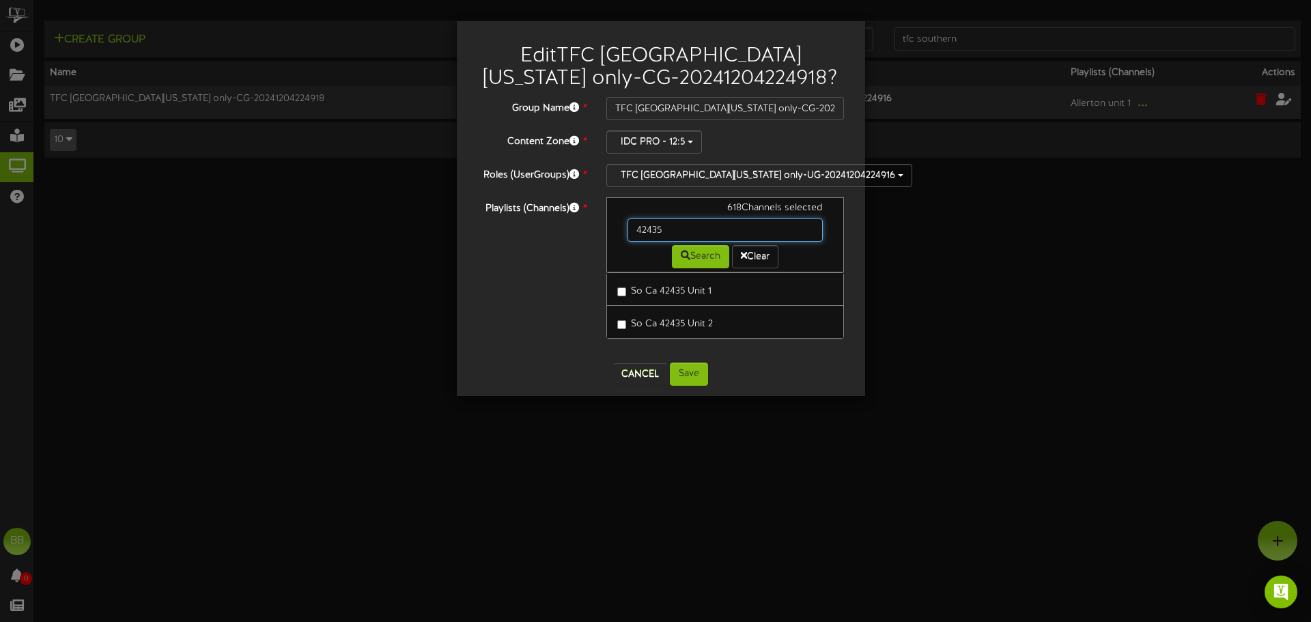
click at [694, 232] on input "42435" at bounding box center [726, 230] width 196 height 23
type input "42455"
click at [624, 375] on button "Cancel" at bounding box center [640, 374] width 54 height 22
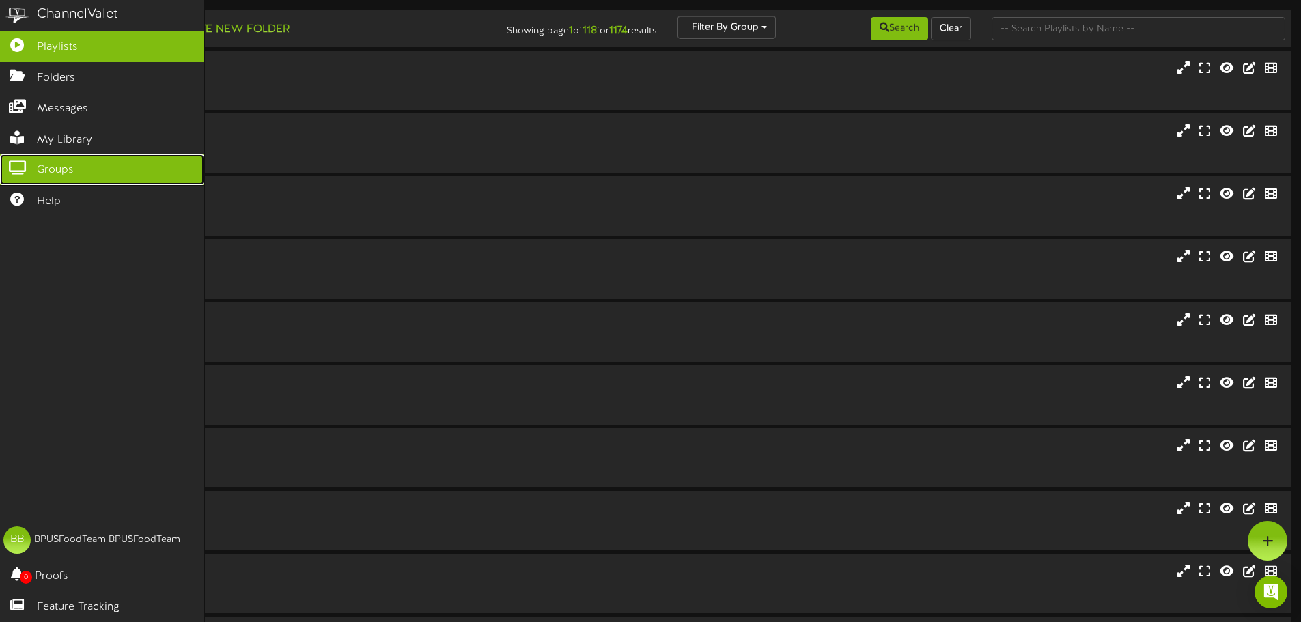
click at [17, 170] on icon at bounding box center [17, 166] width 34 height 10
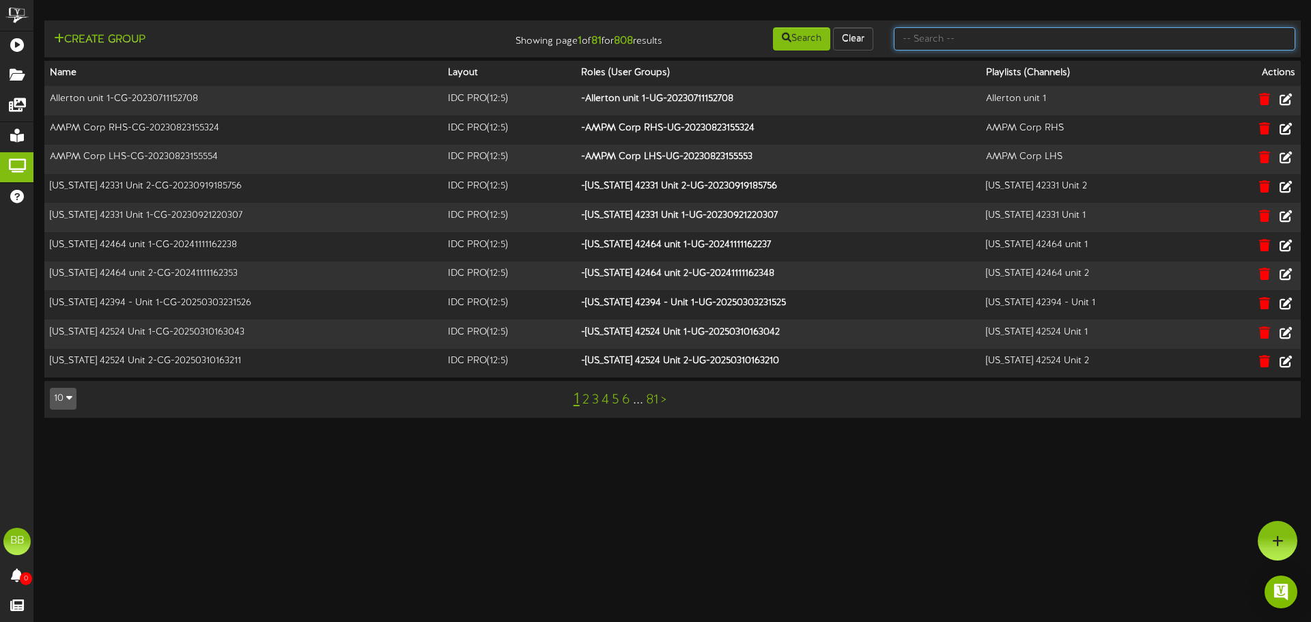
click at [1070, 40] on input "text" at bounding box center [1095, 38] width 402 height 23
type input "tfc southern"
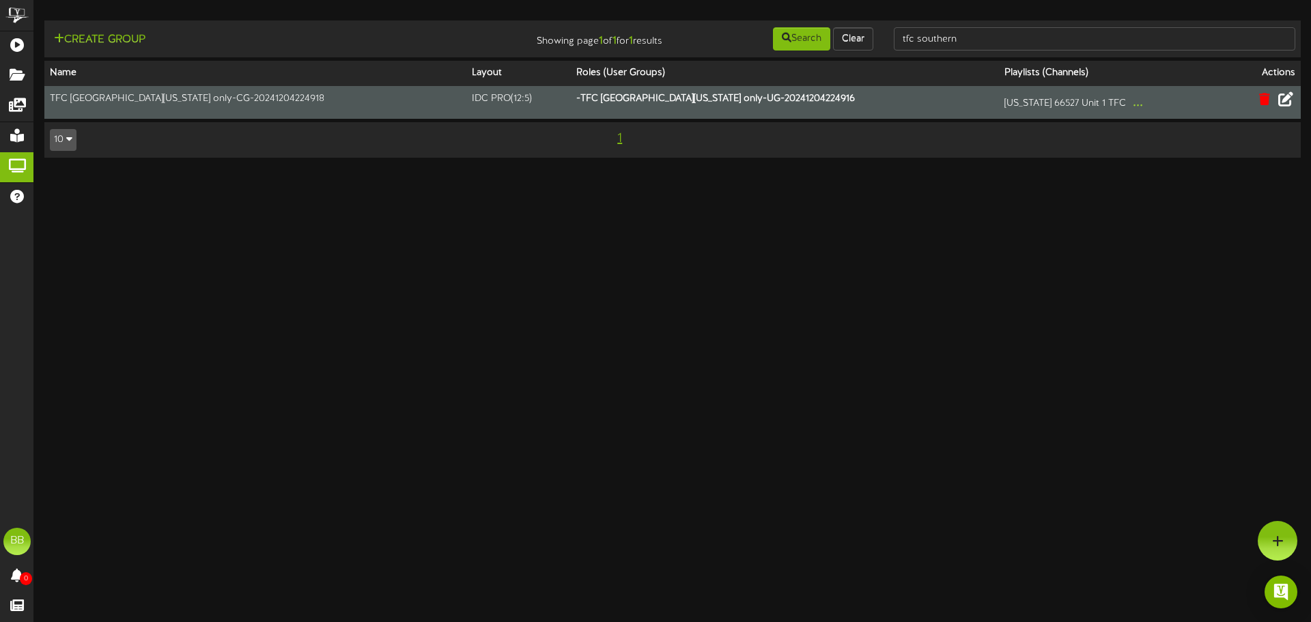
click at [1292, 98] on icon at bounding box center [1286, 99] width 15 height 15
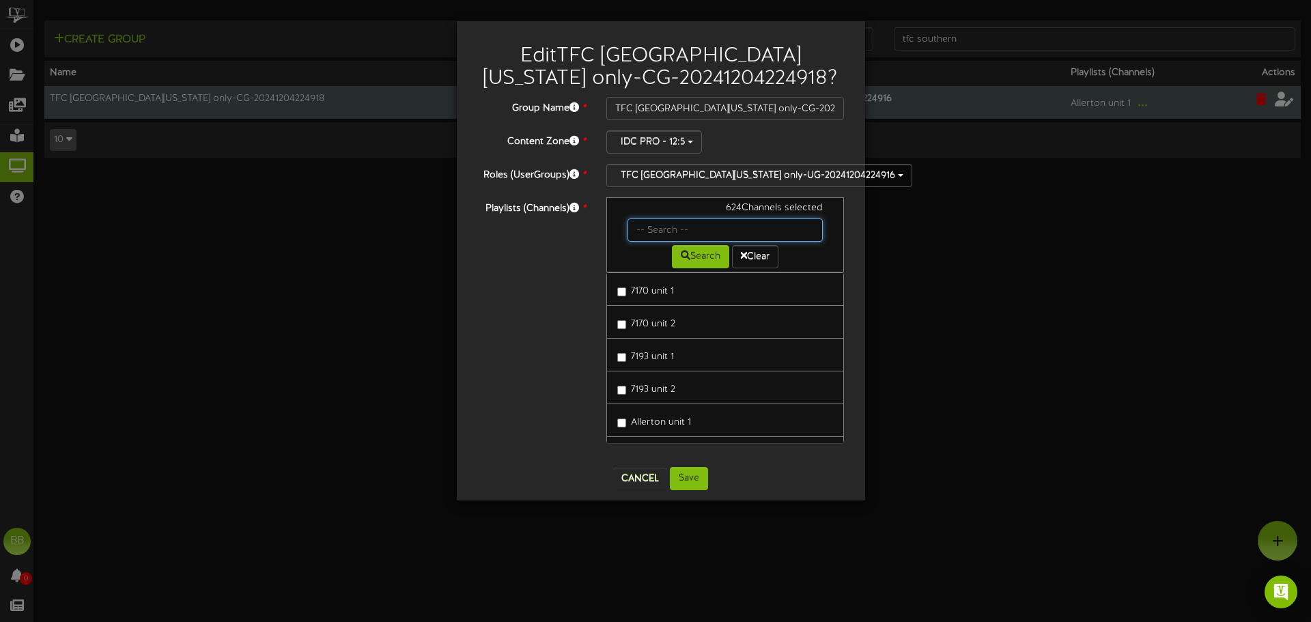
click at [643, 227] on input "text" at bounding box center [726, 230] width 196 height 23
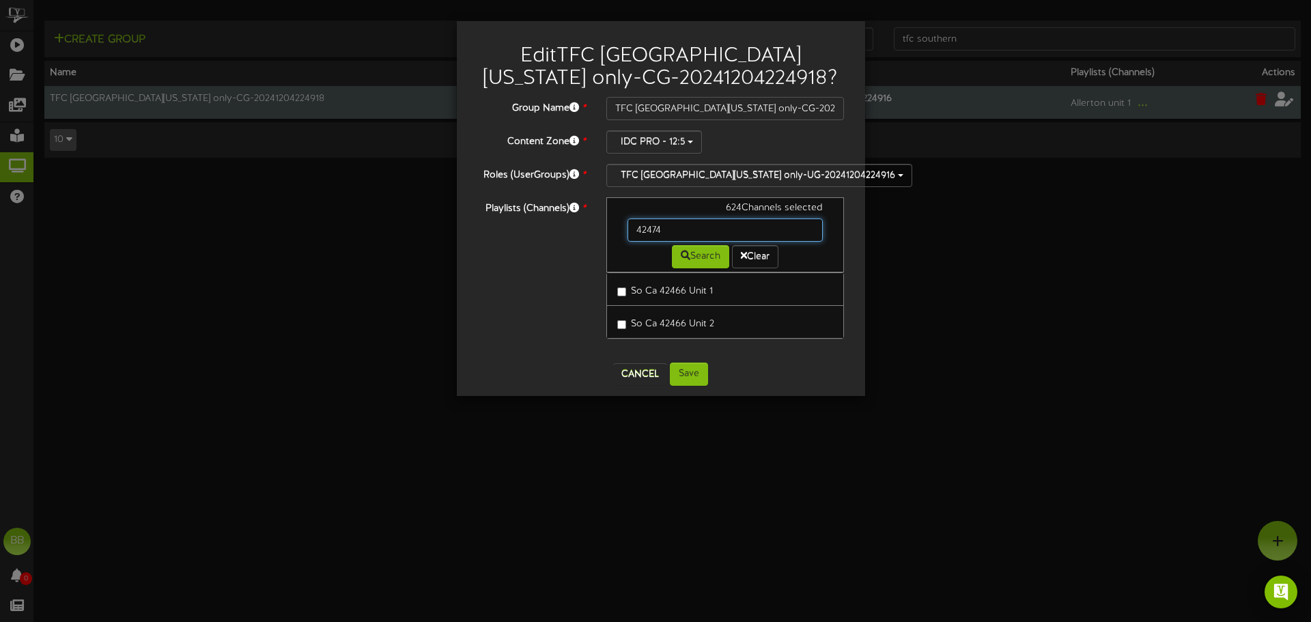
type input "42474"
click at [639, 373] on button "Cancel" at bounding box center [640, 374] width 54 height 22
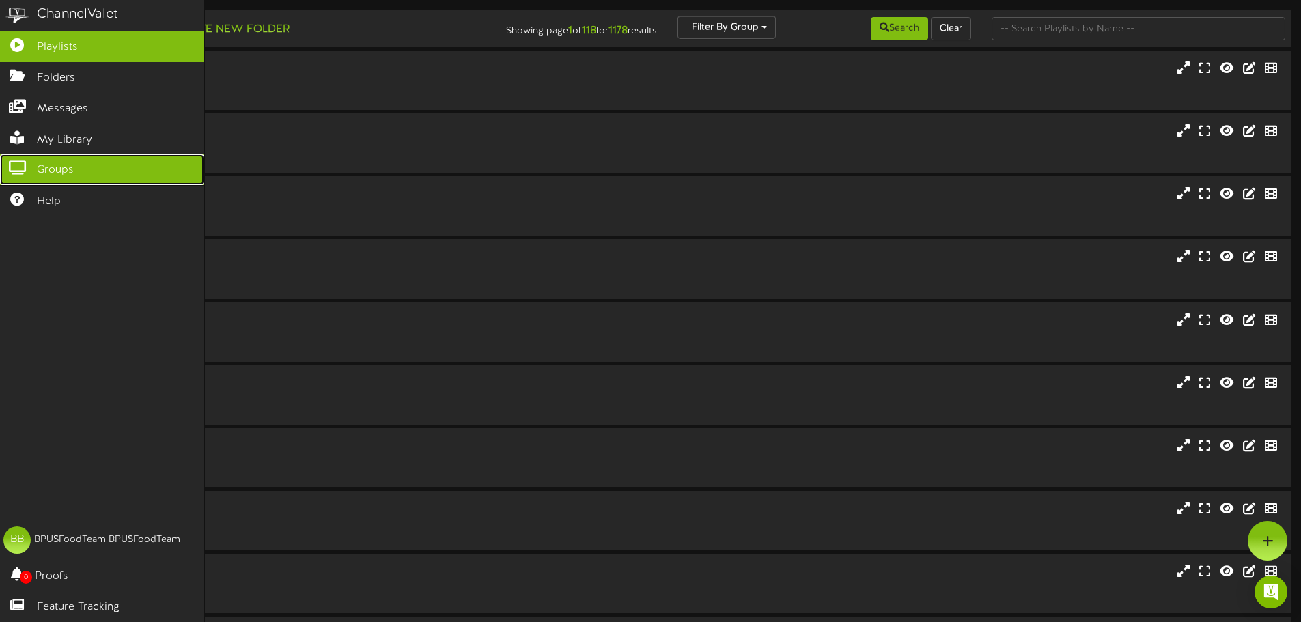
click at [28, 166] on icon at bounding box center [17, 166] width 34 height 10
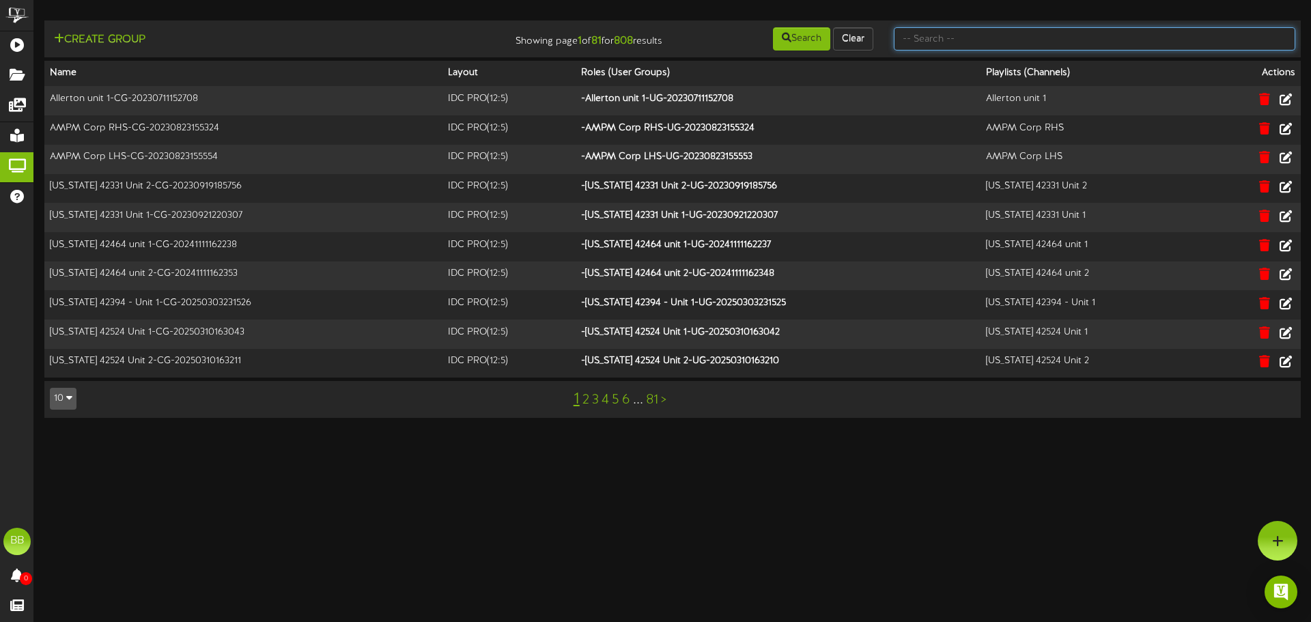
drag, startPoint x: 1096, startPoint y: 42, endPoint x: 1061, endPoint y: 51, distance: 35.9
click at [1096, 41] on input "text" at bounding box center [1095, 38] width 402 height 23
type input "tfc southern"
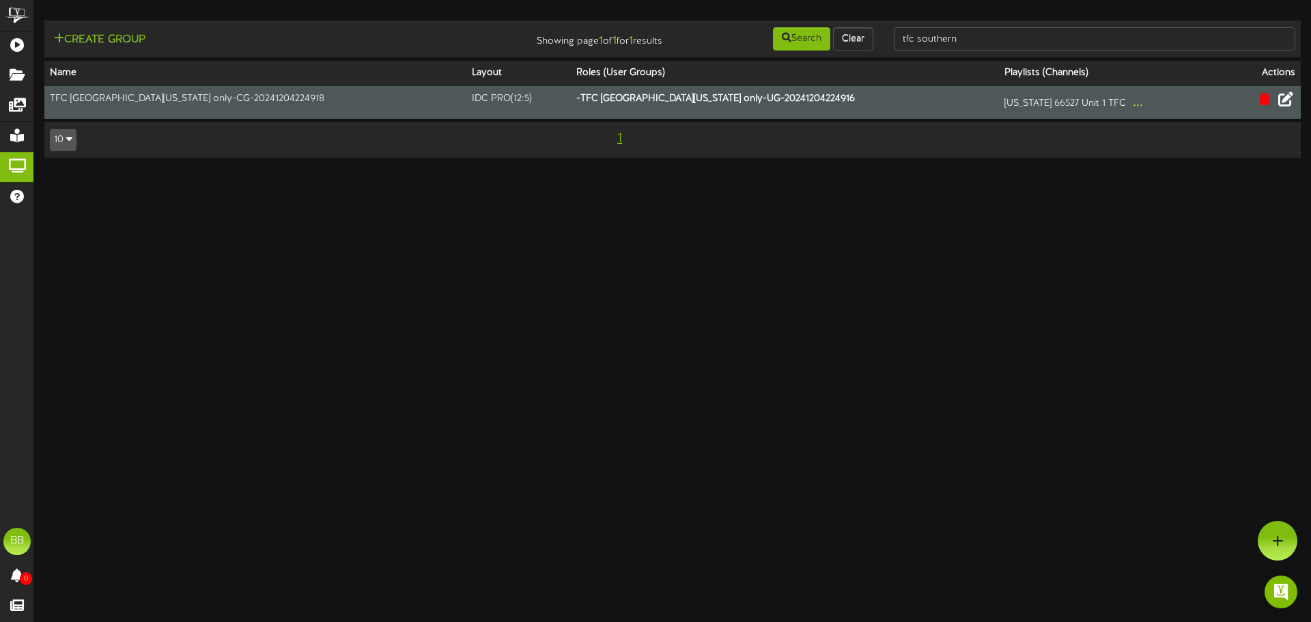
click at [1290, 102] on icon at bounding box center [1286, 99] width 15 height 15
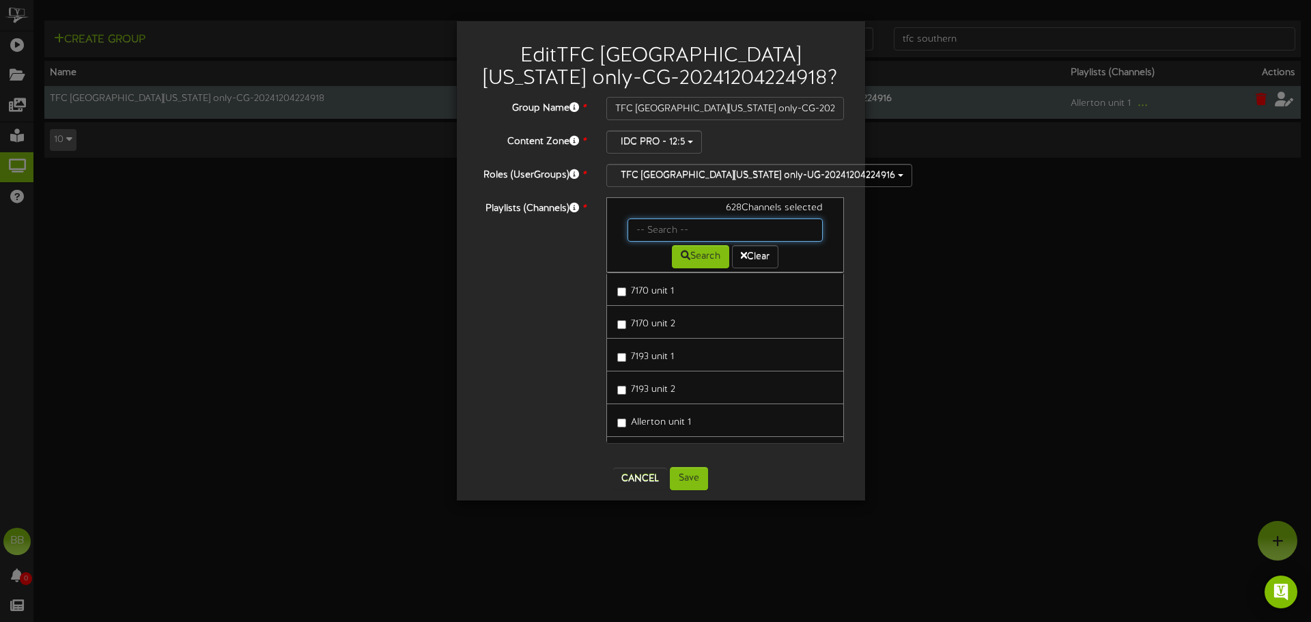
click at [685, 225] on input "text" at bounding box center [726, 230] width 196 height 23
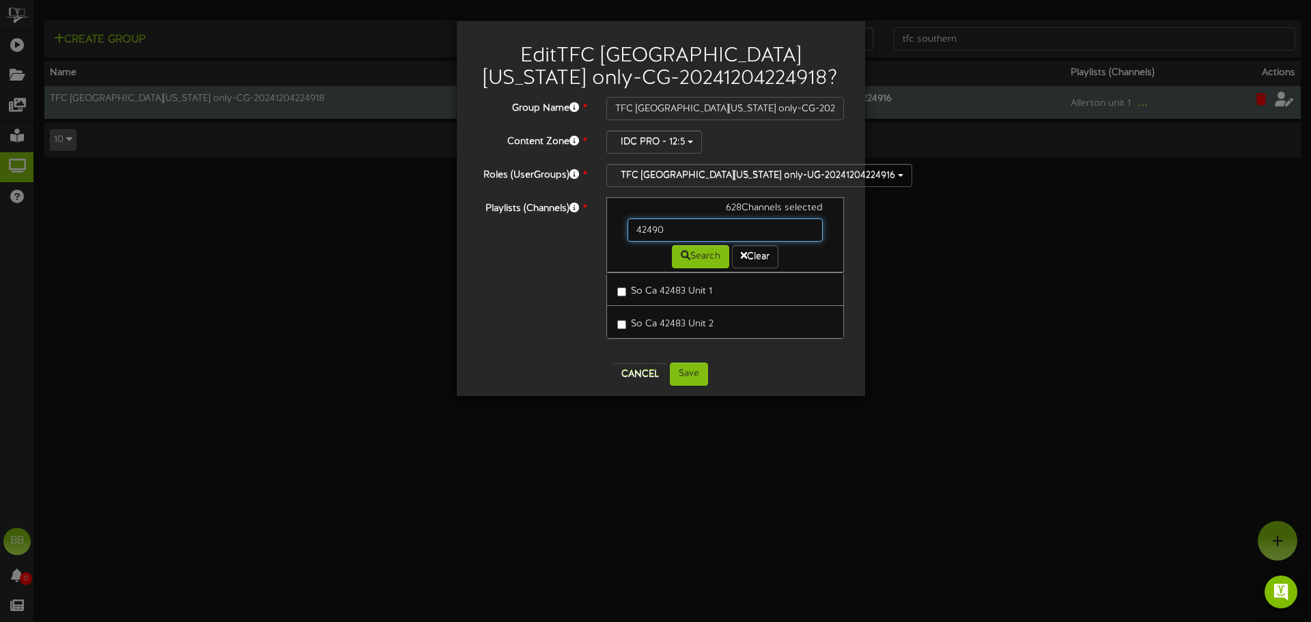
type input "42490"
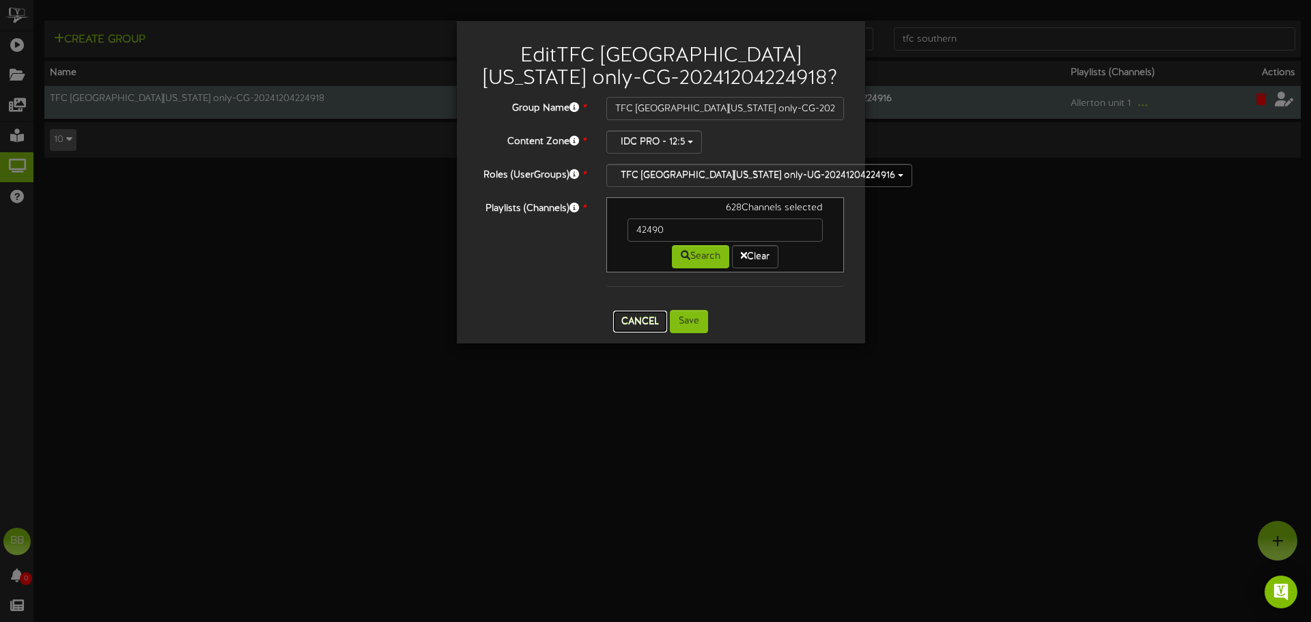
click at [630, 320] on button "Cancel" at bounding box center [640, 322] width 54 height 22
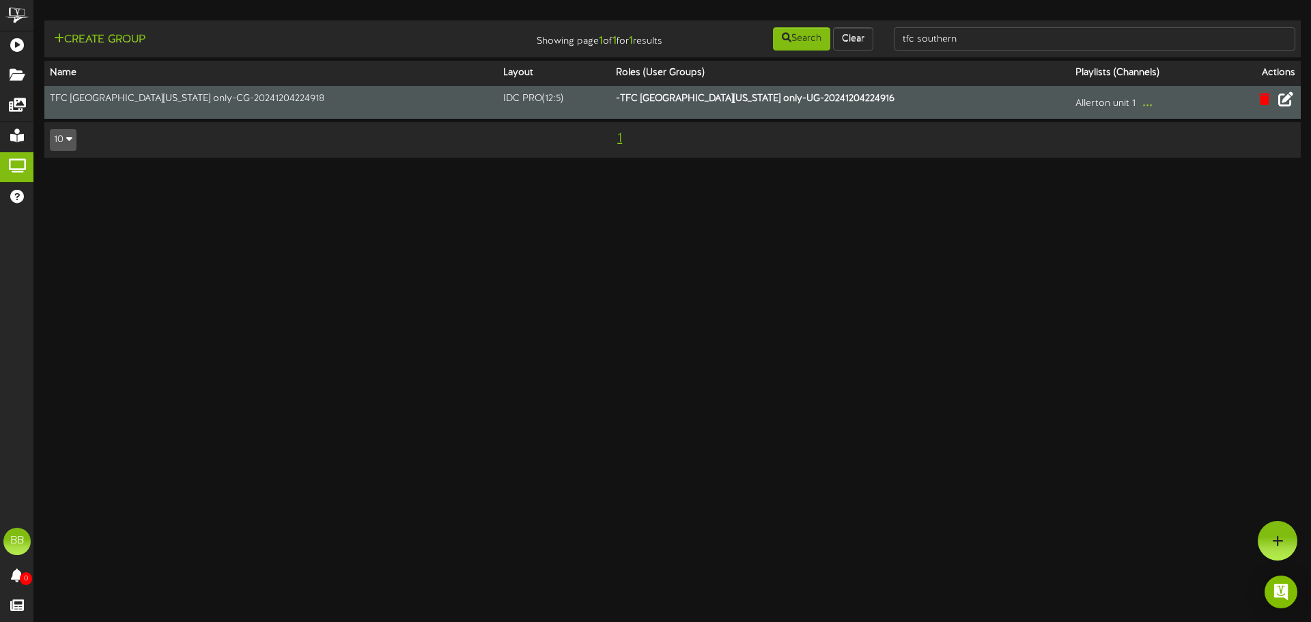
click at [626, 171] on html "ChannelValet Playlists Folders Messages My Library Groups Help BB BPUSFoodTeam …" at bounding box center [655, 85] width 1311 height 171
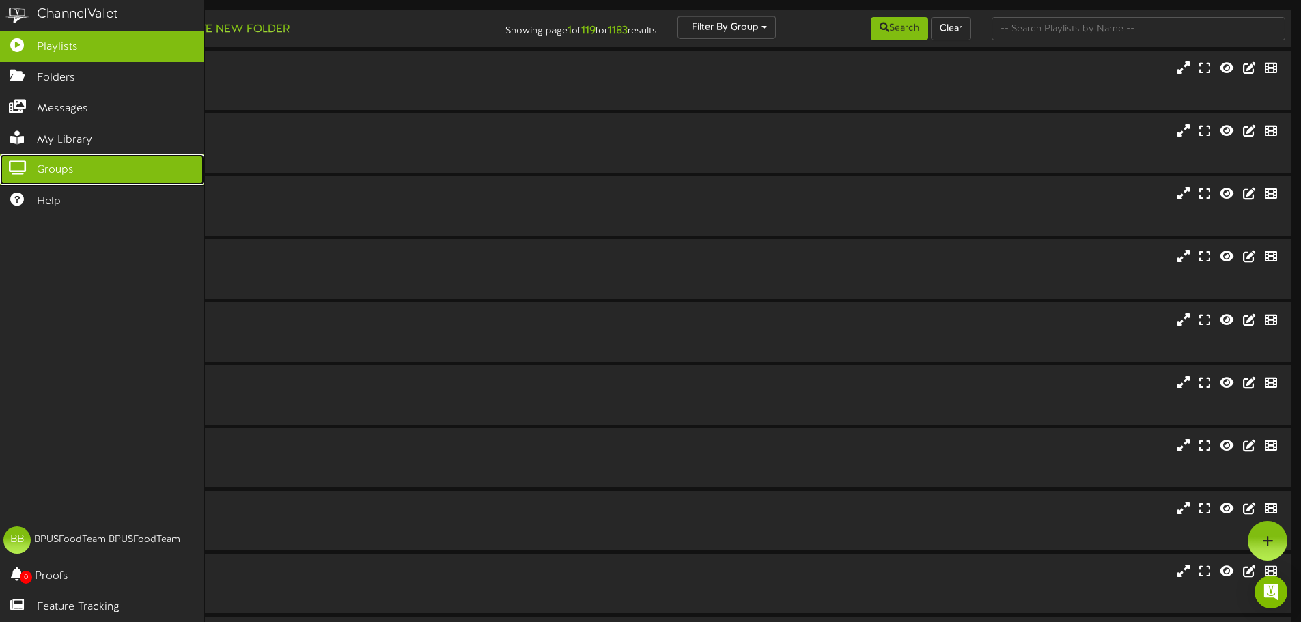
click at [15, 163] on icon at bounding box center [17, 166] width 34 height 10
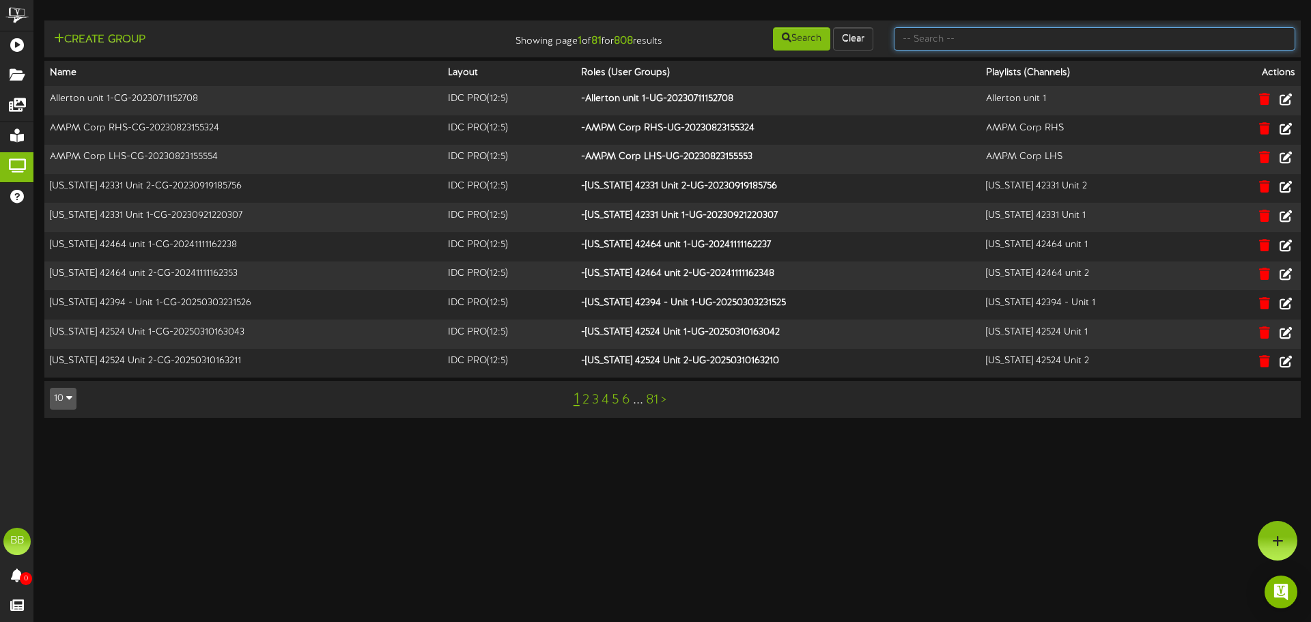
click at [1052, 31] on input "text" at bounding box center [1095, 38] width 402 height 23
type input "tfc southern"
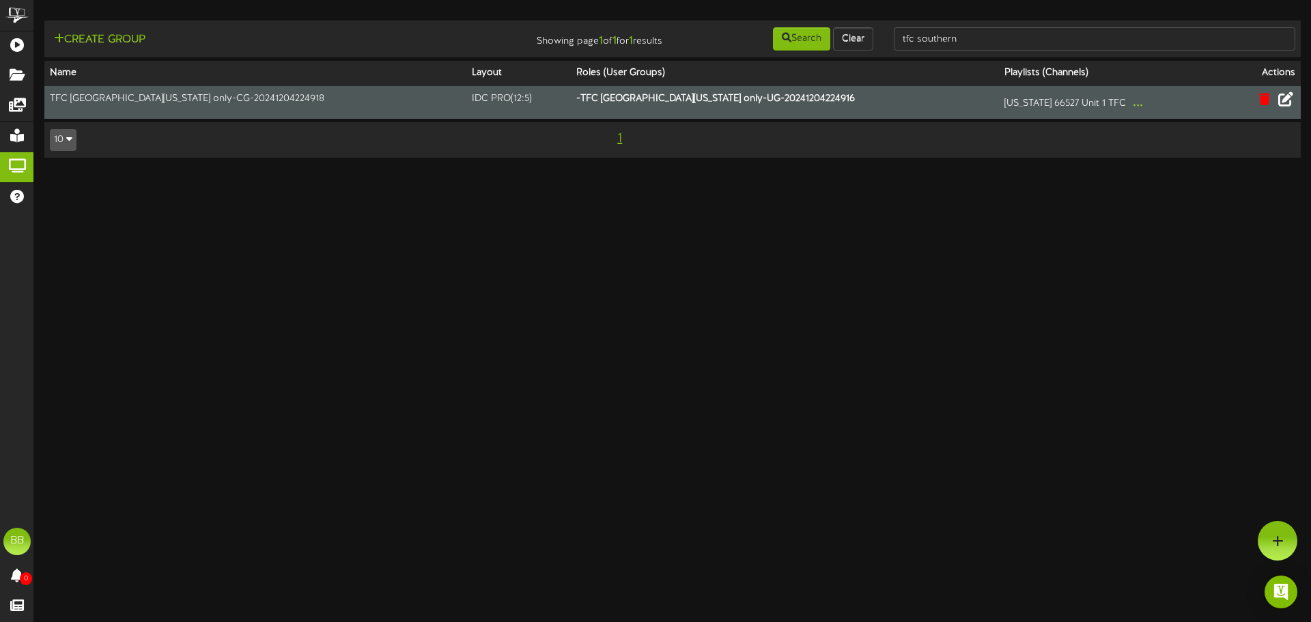
click at [1289, 105] on icon at bounding box center [1286, 99] width 15 height 15
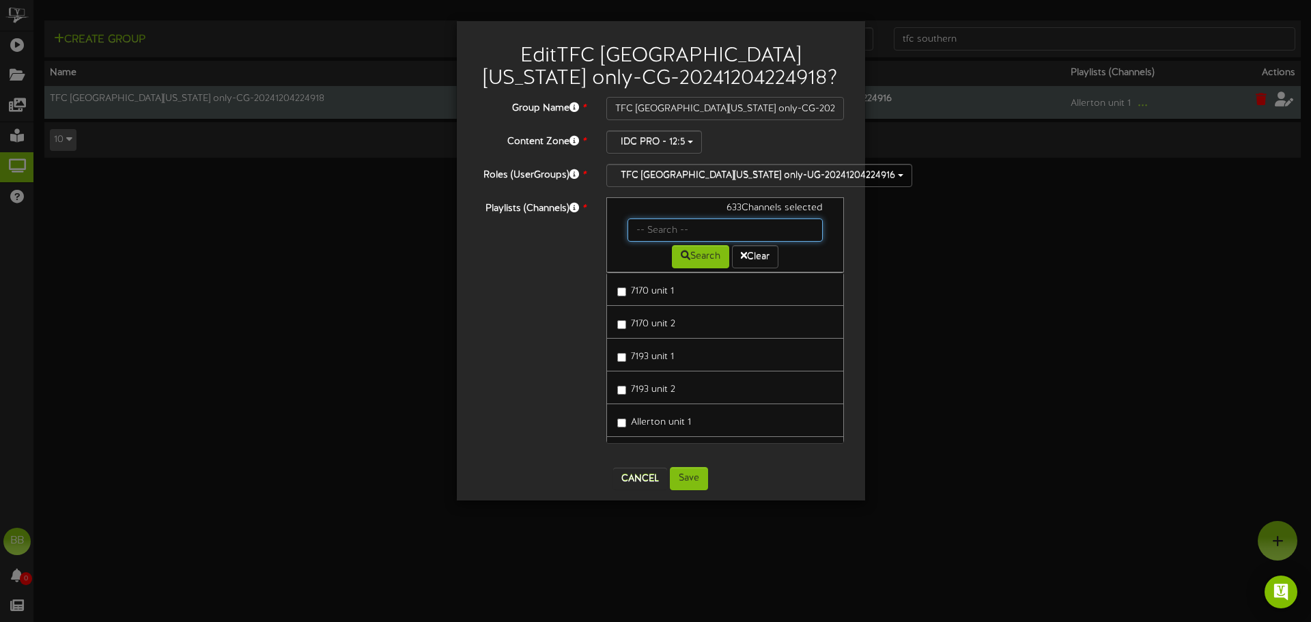
click at [669, 222] on input "text" at bounding box center [726, 230] width 196 height 23
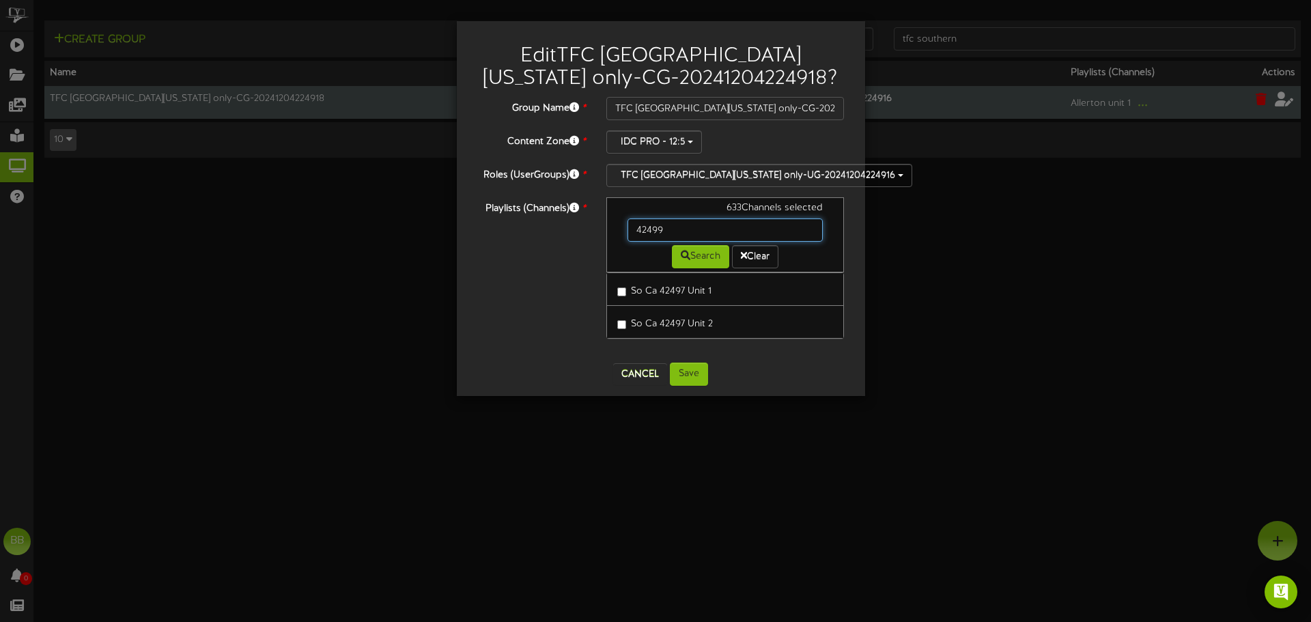
type input "42499"
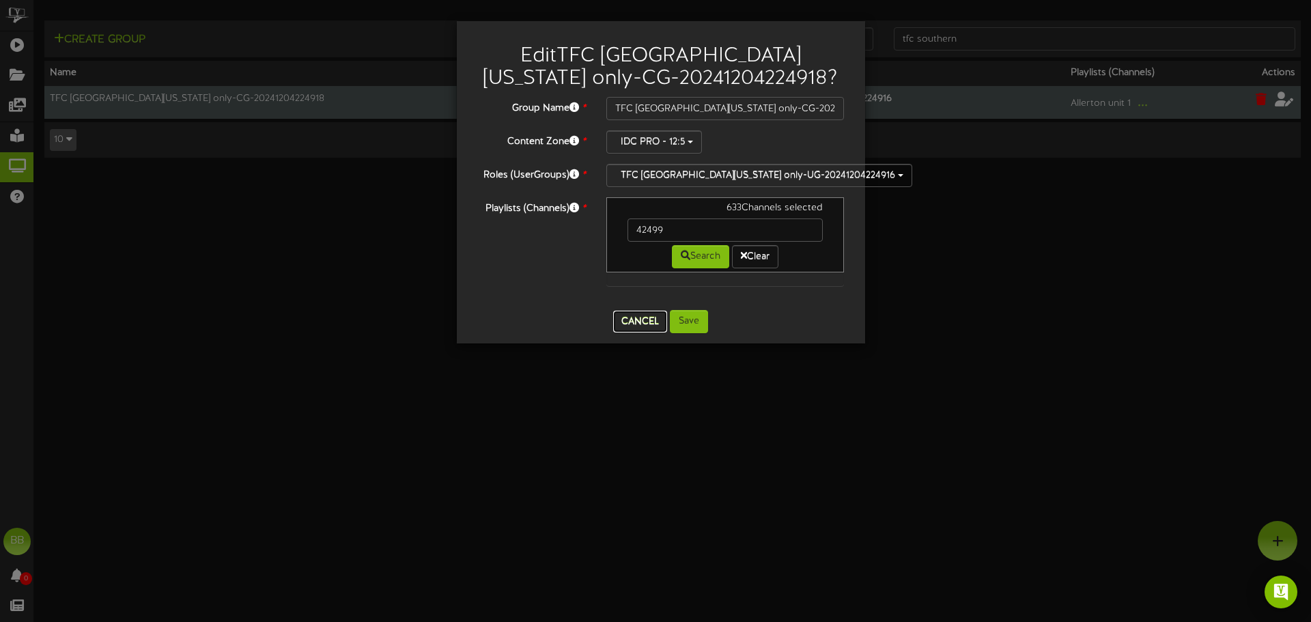
click at [639, 319] on button "Cancel" at bounding box center [640, 322] width 54 height 22
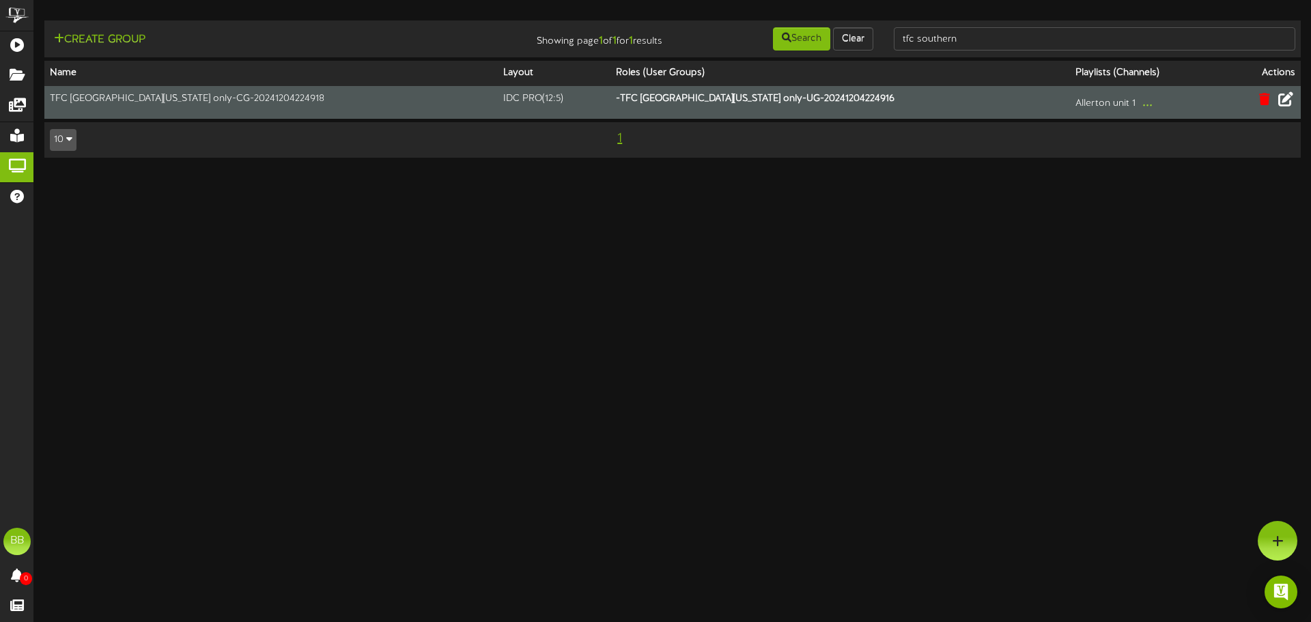
drag, startPoint x: 417, startPoint y: 337, endPoint x: 394, endPoint y: 83, distance: 255.8
click at [417, 171] on html "ChannelValet Playlists Folders Messages My Library Groups Help BB BPUSFoodTeam …" at bounding box center [655, 85] width 1311 height 171
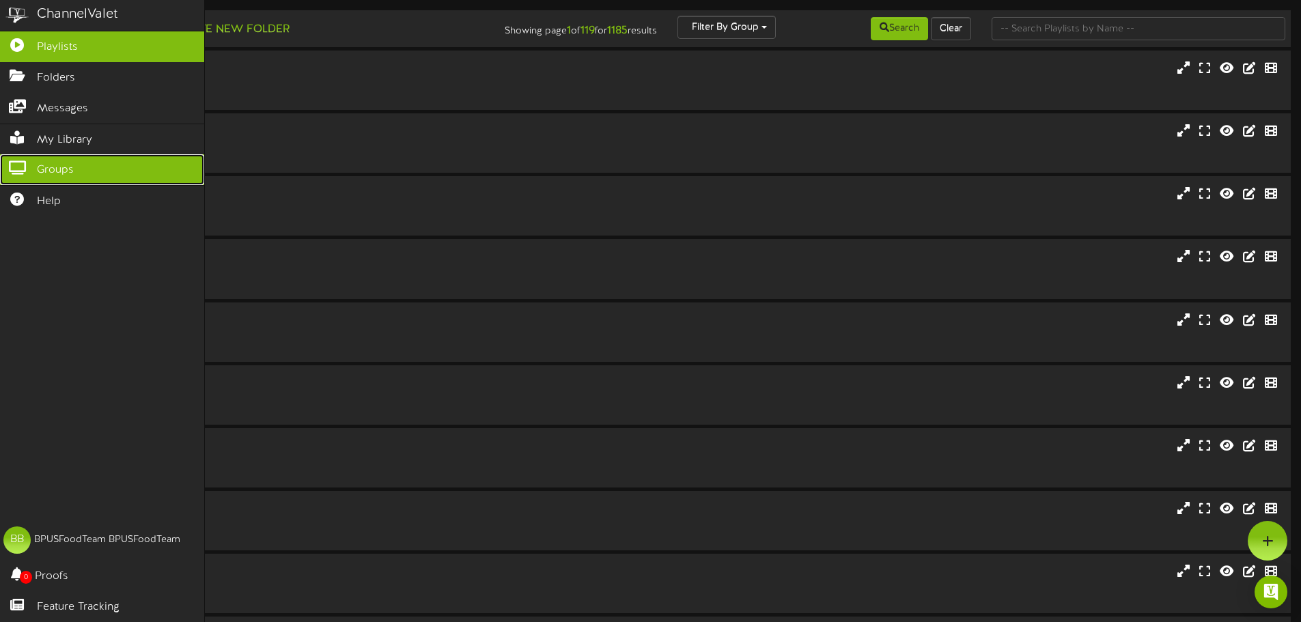
click at [43, 167] on span "Groups" at bounding box center [55, 171] width 37 height 16
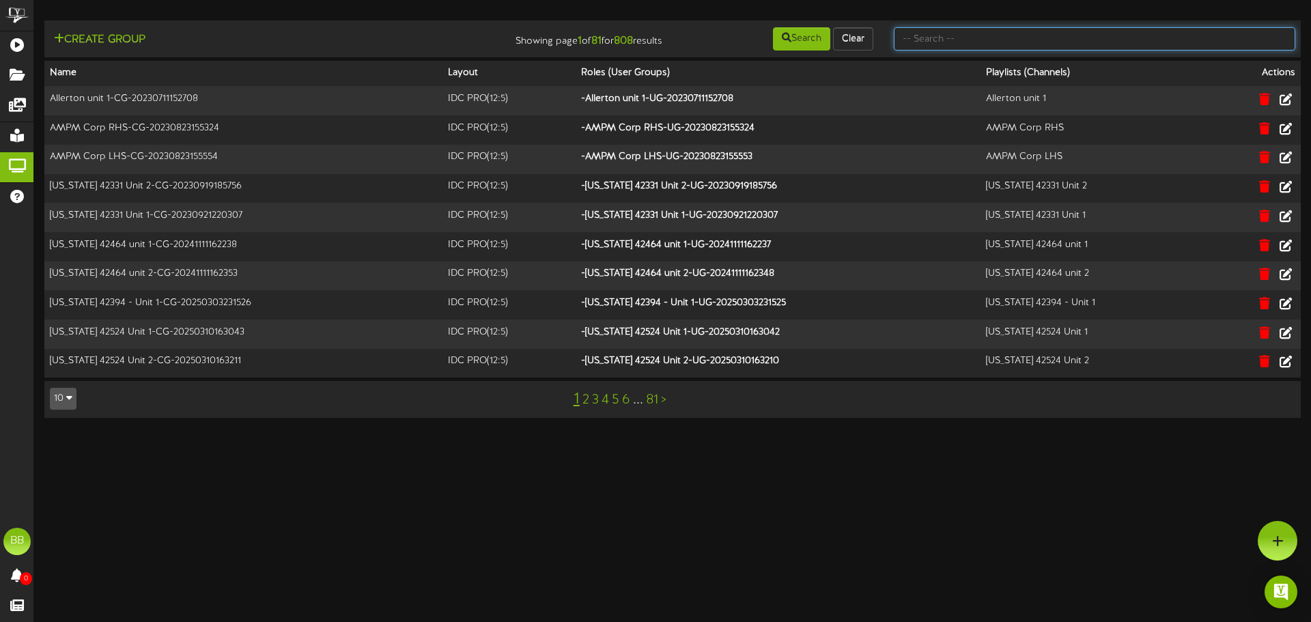
click at [1094, 39] on input "text" at bounding box center [1095, 38] width 402 height 23
type input "tfc southern"
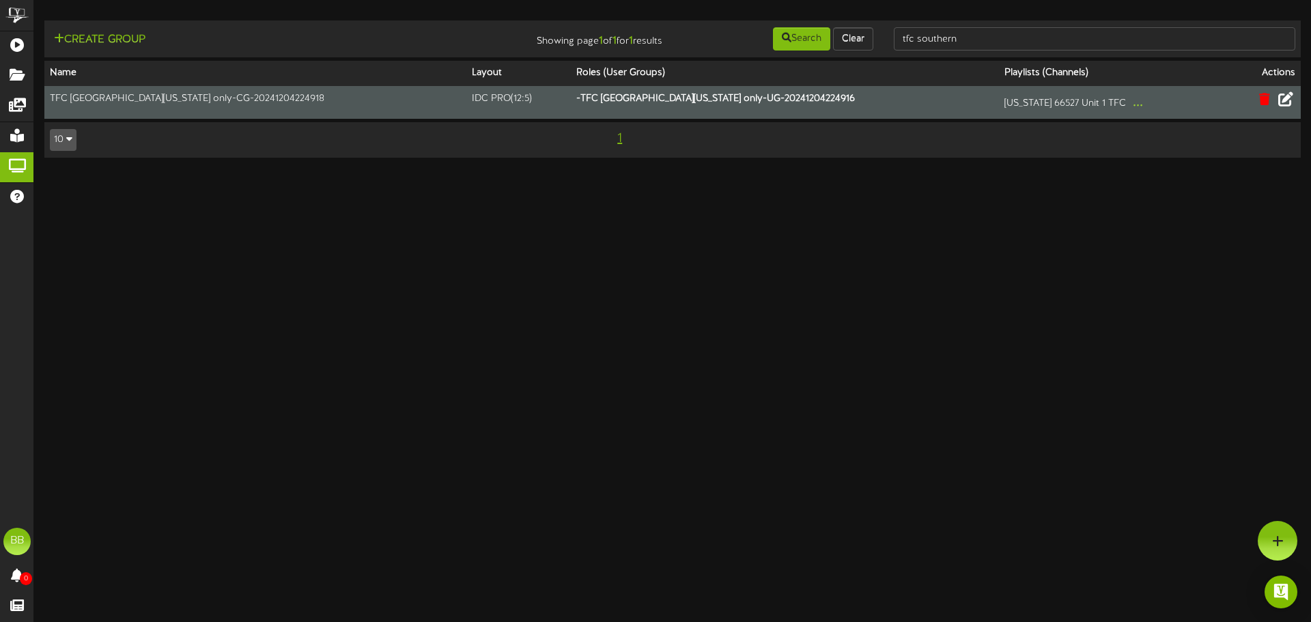
click at [1285, 102] on icon at bounding box center [1286, 99] width 15 height 15
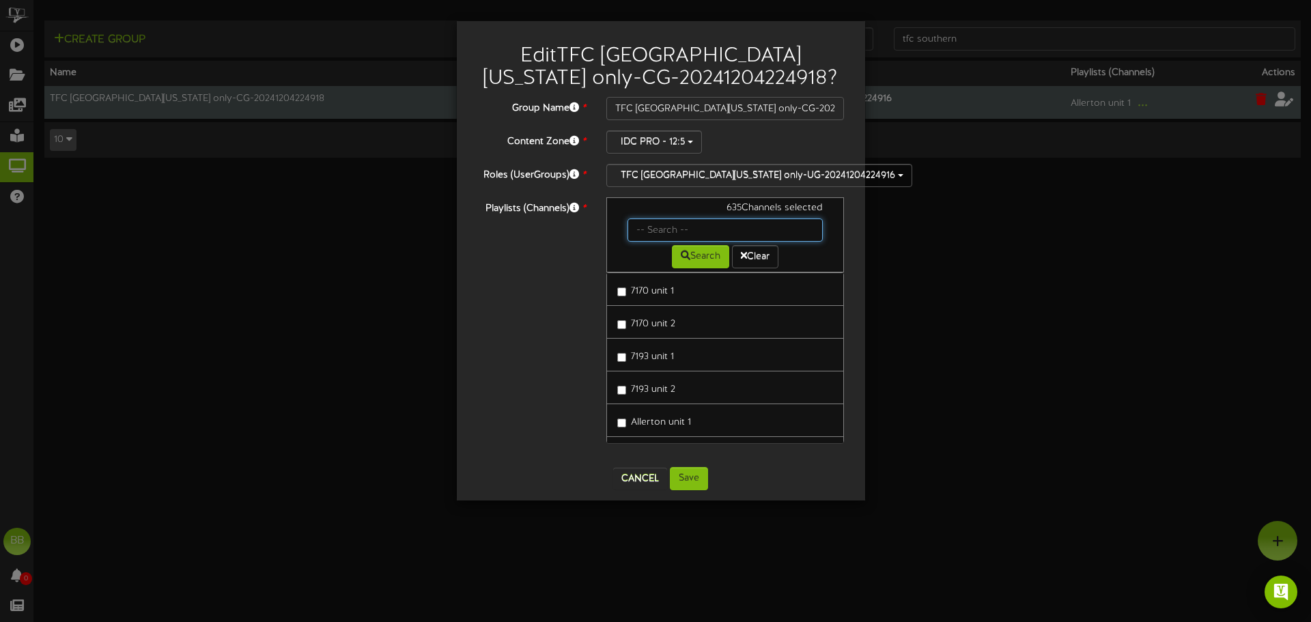
click at [652, 229] on input "text" at bounding box center [726, 230] width 196 height 23
type input "42499"
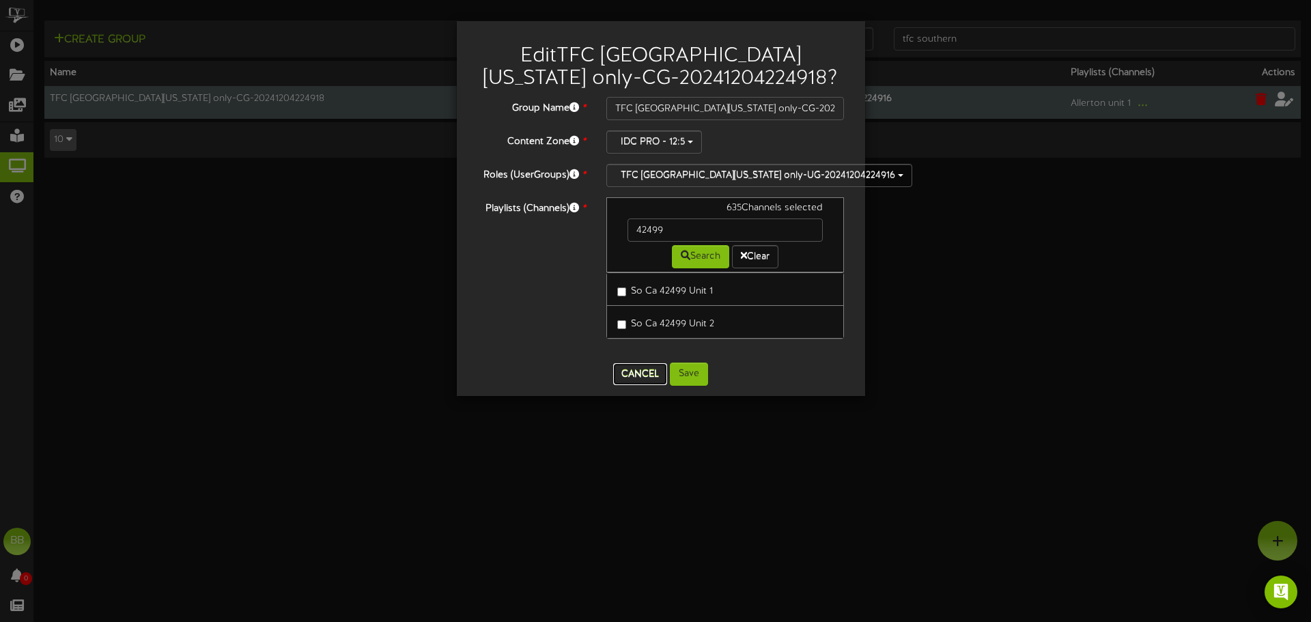
click at [632, 374] on button "Cancel" at bounding box center [640, 374] width 54 height 22
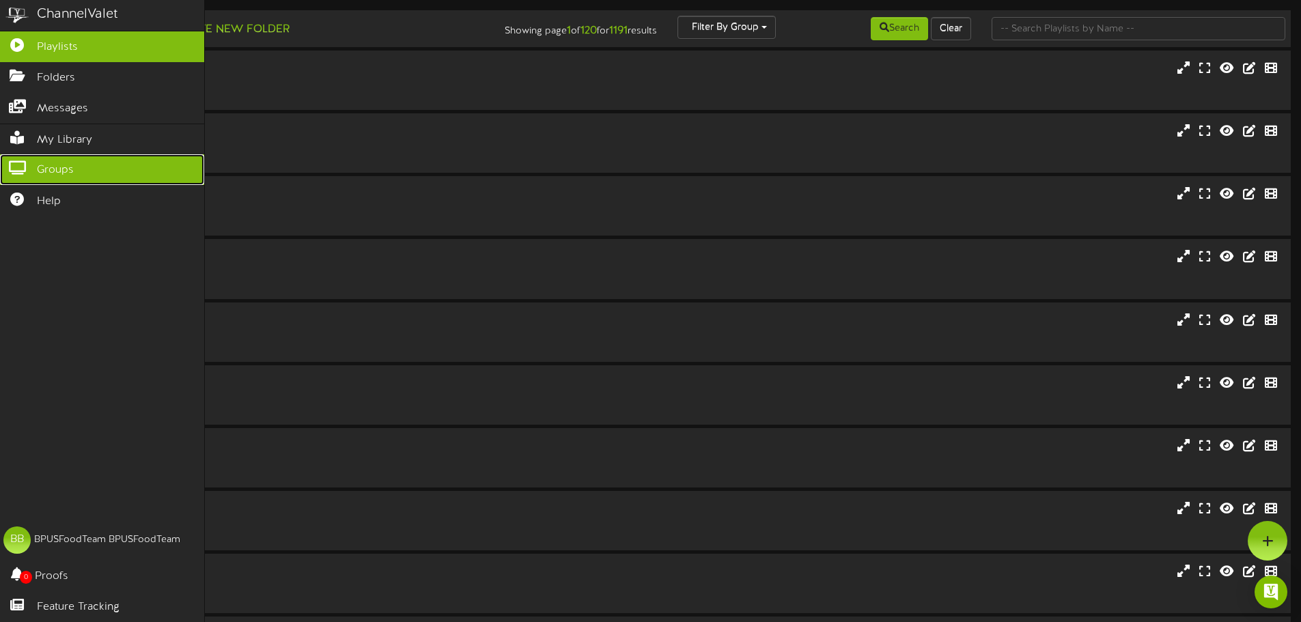
click at [13, 161] on icon at bounding box center [17, 166] width 34 height 10
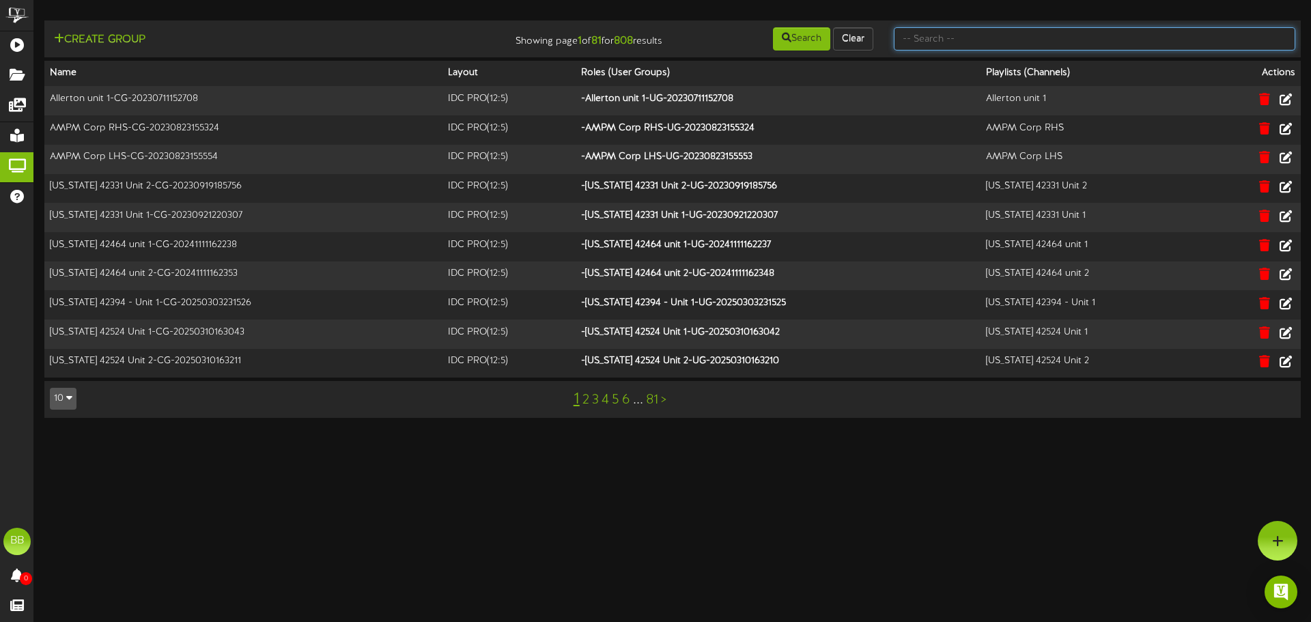
click at [1124, 31] on input "text" at bounding box center [1095, 38] width 402 height 23
type input "tfc southern"
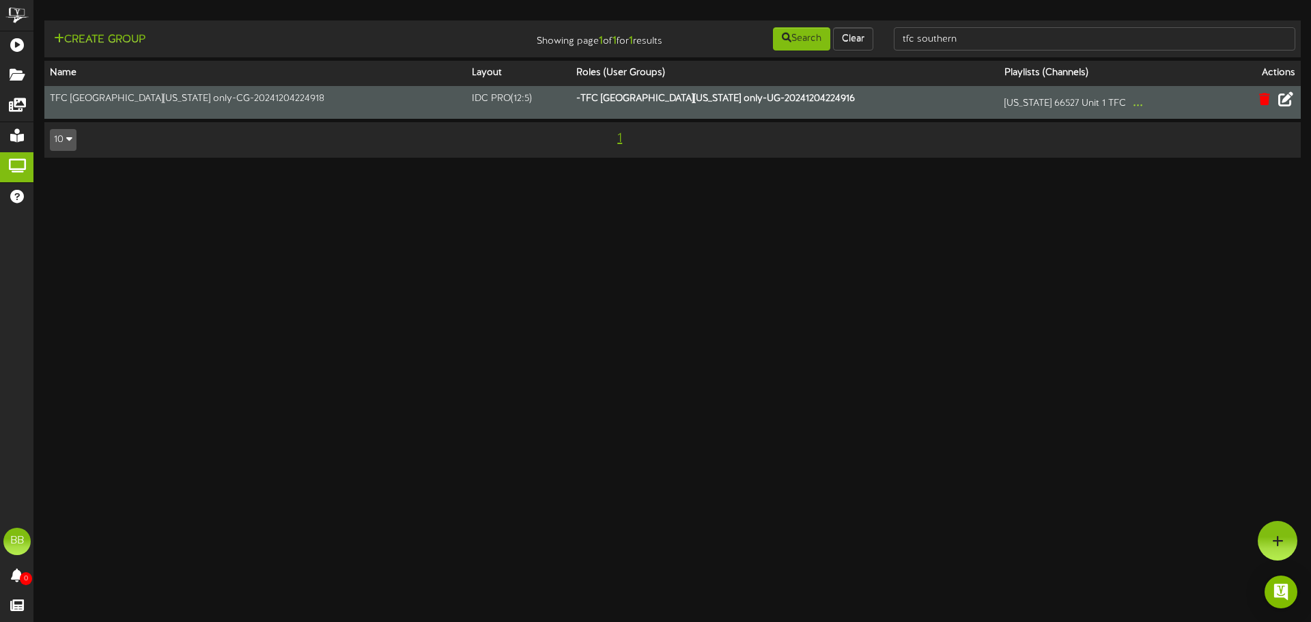
click at [1289, 98] on icon at bounding box center [1286, 99] width 15 height 15
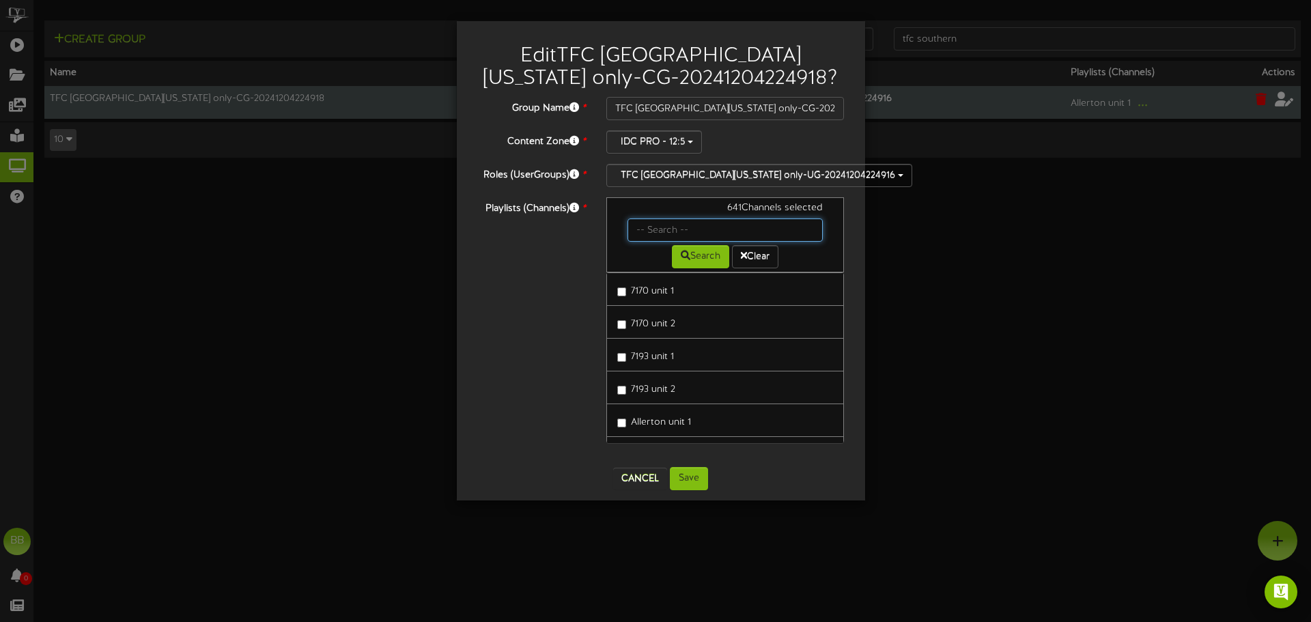
click at [723, 231] on input "text" at bounding box center [726, 230] width 196 height 23
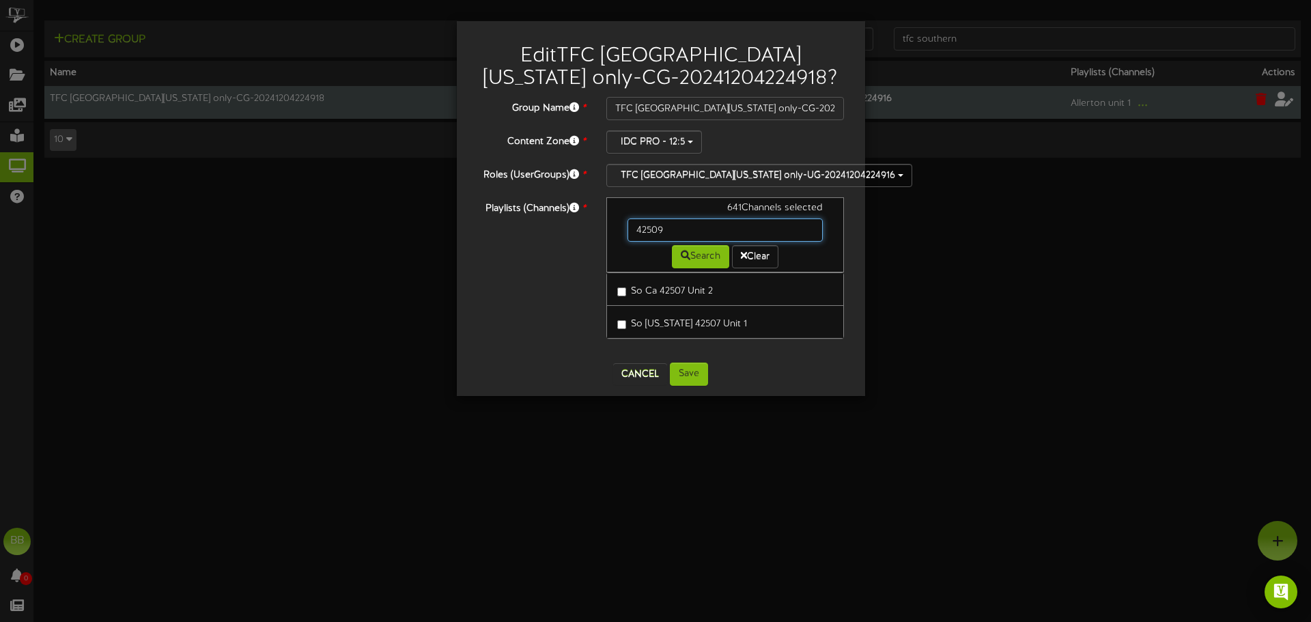
type input "42509"
click at [633, 377] on button "Cancel" at bounding box center [640, 374] width 54 height 22
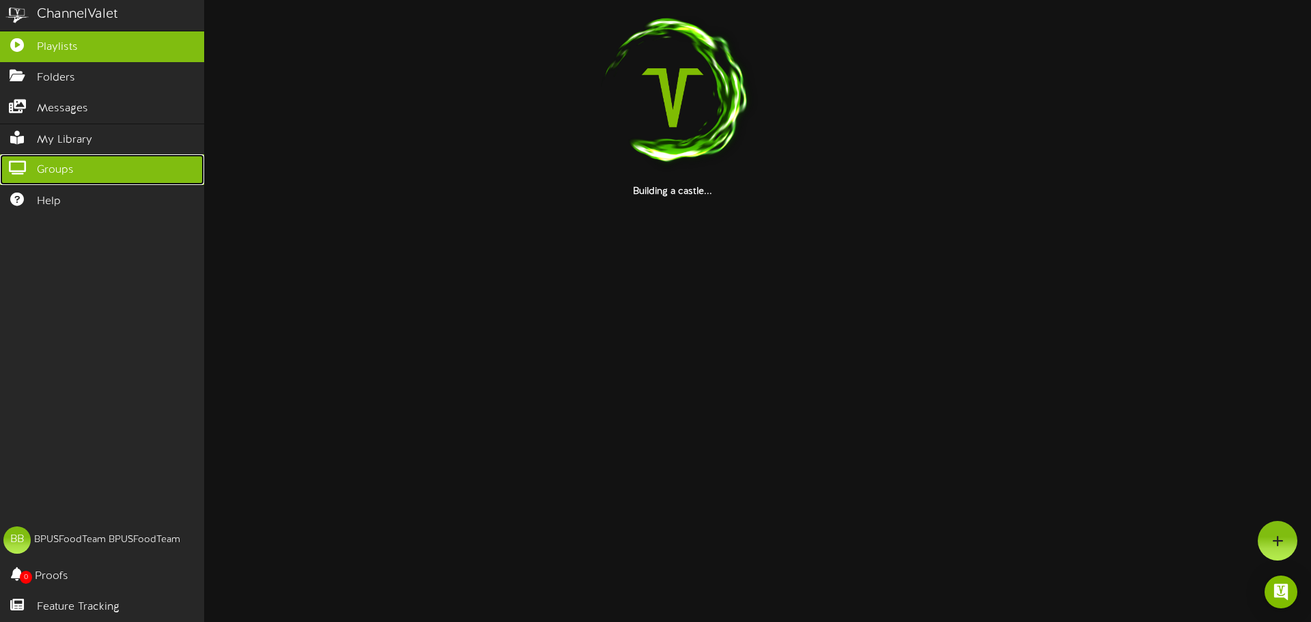
click at [28, 165] on icon at bounding box center [17, 166] width 34 height 10
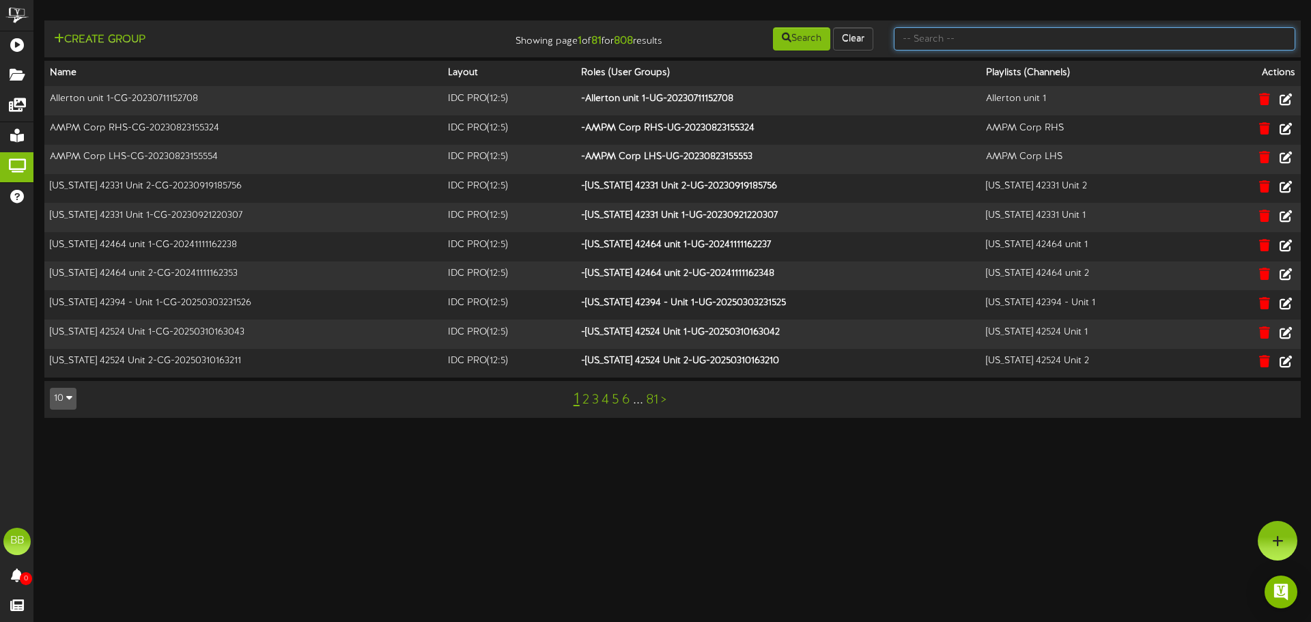
drag, startPoint x: 1064, startPoint y: 36, endPoint x: 1057, endPoint y: 42, distance: 10.2
click at [1064, 36] on input "text" at bounding box center [1095, 38] width 402 height 23
type input "tfc southern"
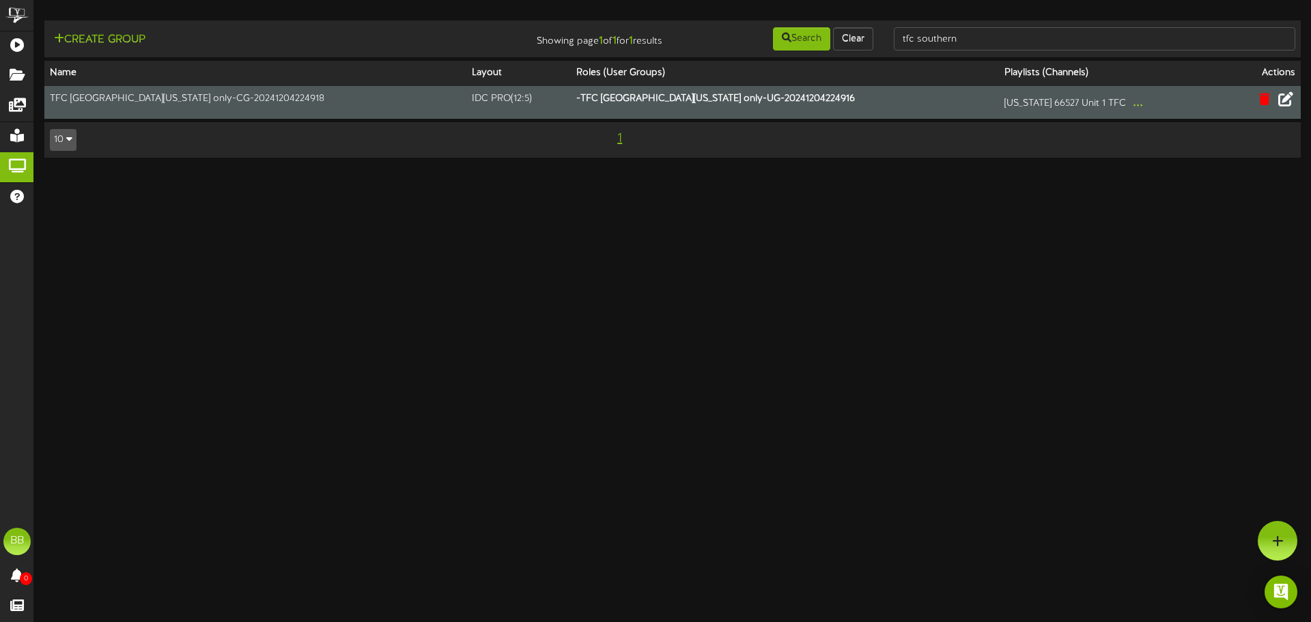
click at [1292, 100] on icon at bounding box center [1286, 99] width 15 height 15
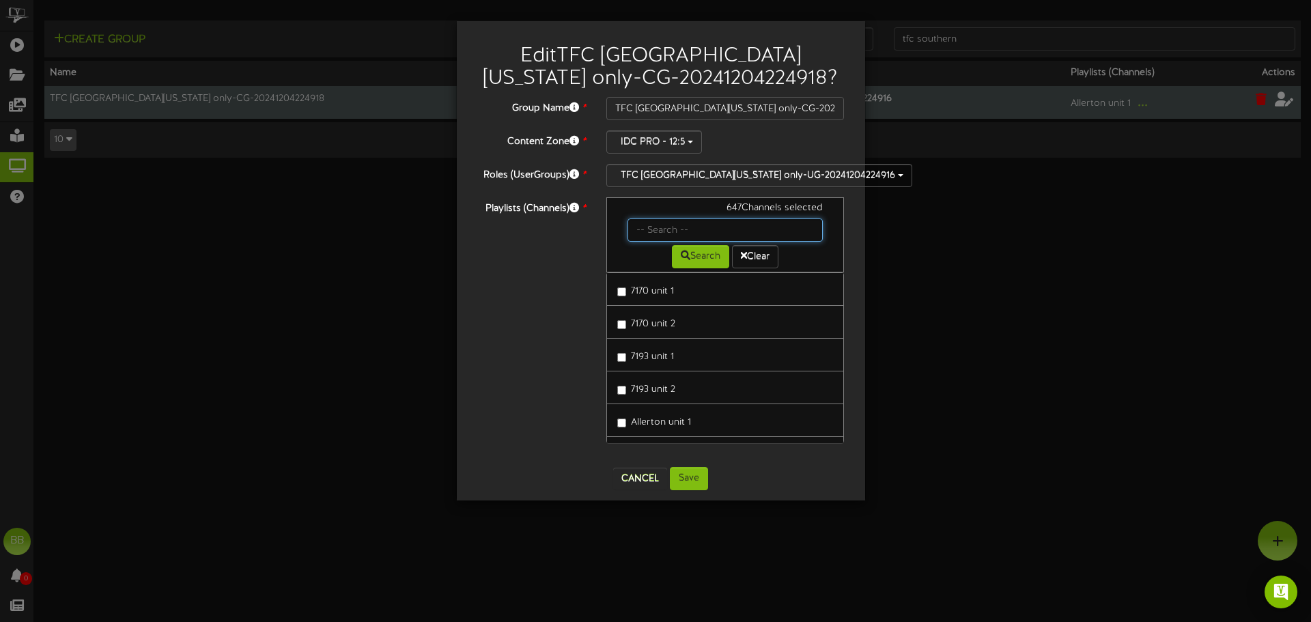
click at [701, 228] on input "text" at bounding box center [726, 230] width 196 height 23
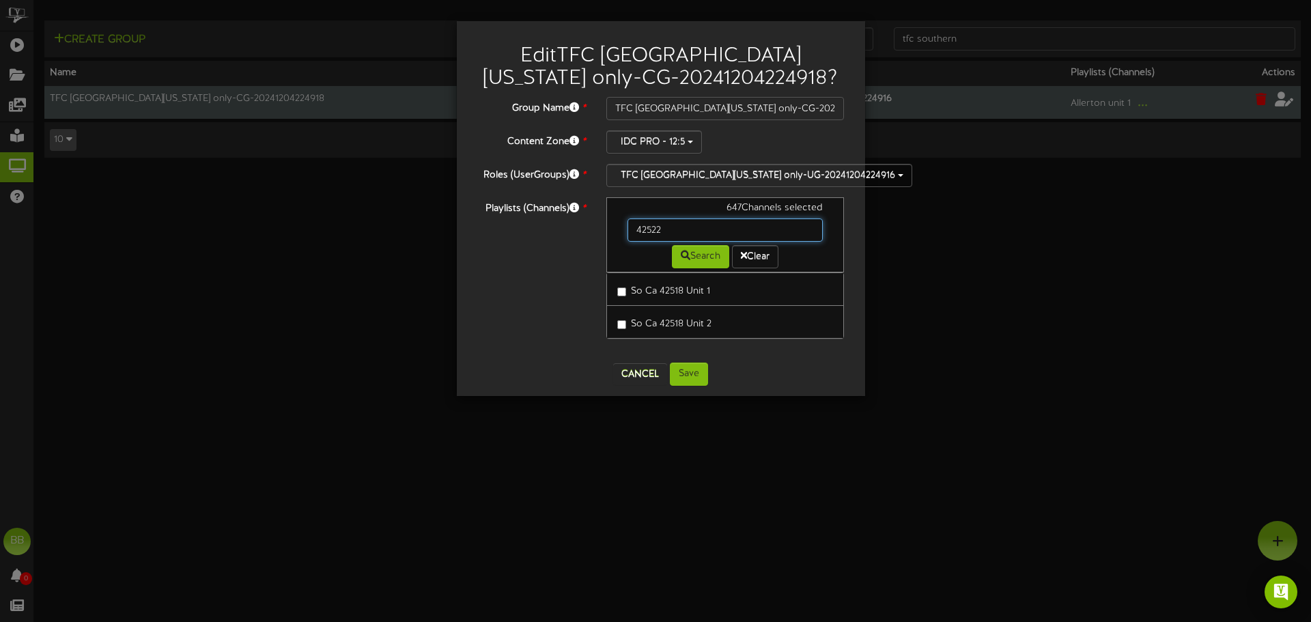
type input "42522"
click at [628, 375] on button "Cancel" at bounding box center [640, 374] width 54 height 22
